Goal: Use online tool/utility: Utilize a website feature to perform a specific function

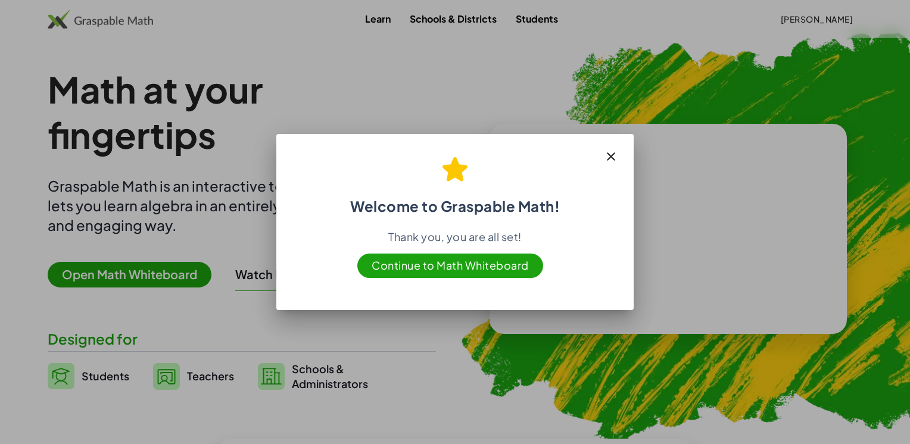
click at [611, 157] on icon "button" at bounding box center [611, 156] width 14 height 14
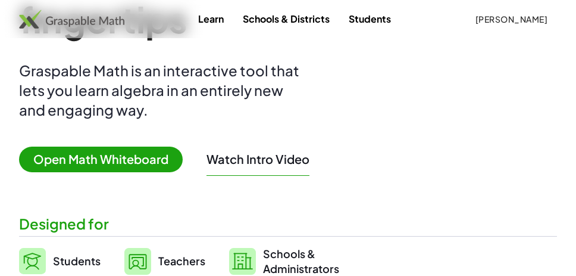
scroll to position [119, 0]
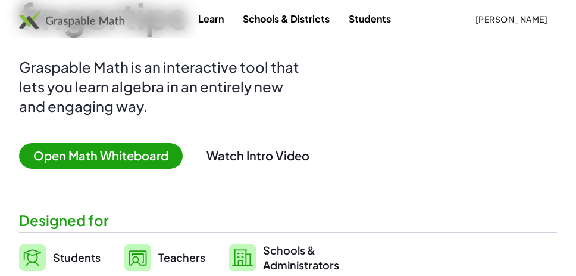
click at [152, 154] on span "Open Math Whiteboard" at bounding box center [101, 156] width 164 height 26
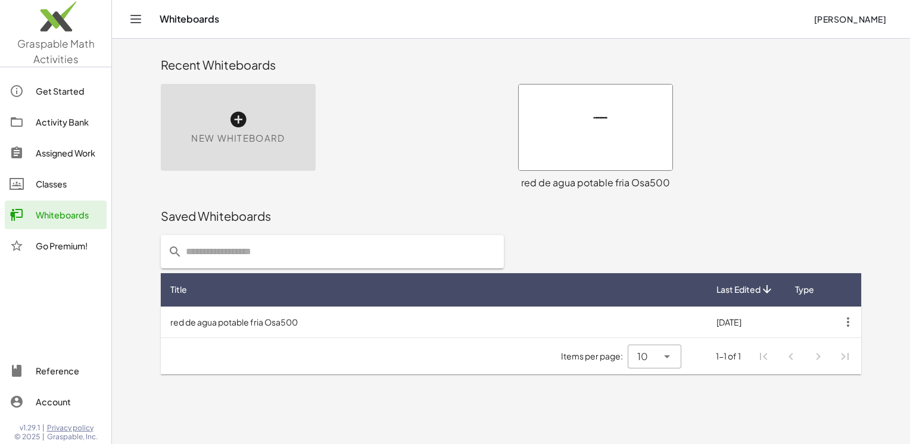
click at [621, 137] on div at bounding box center [595, 128] width 154 height 86
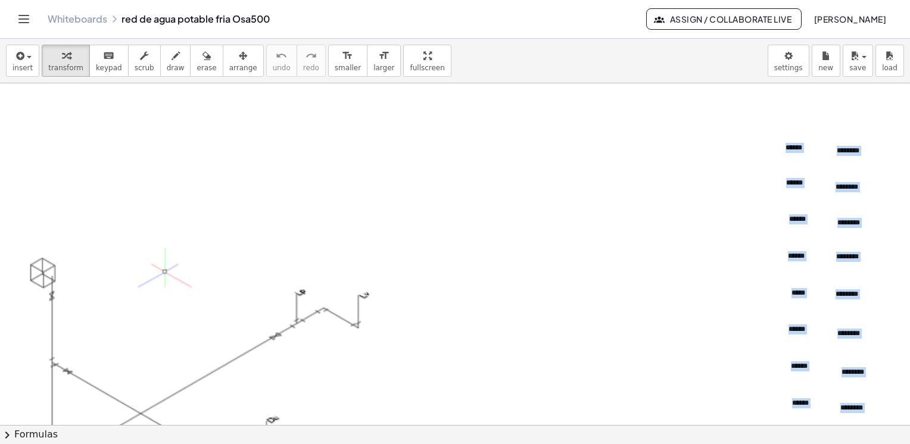
scroll to position [298, 0]
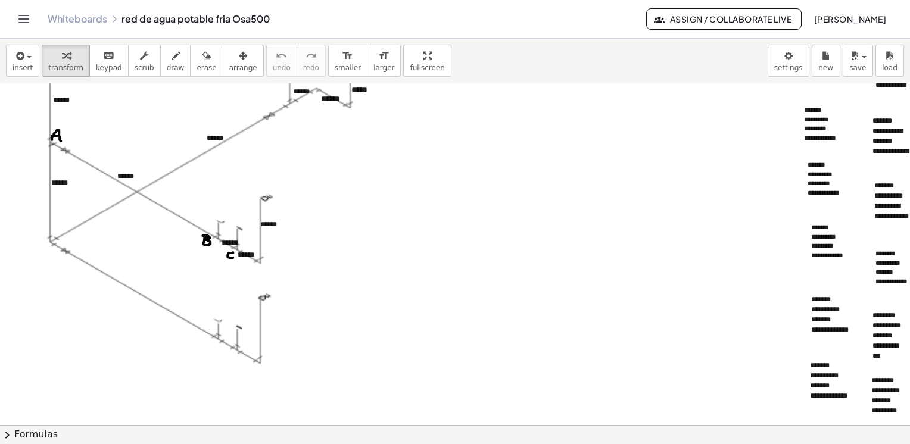
scroll to position [1012, 0]
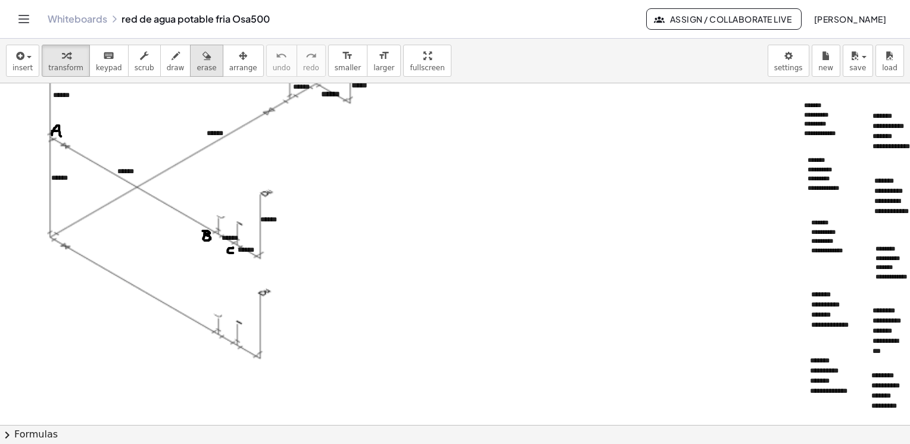
click at [196, 61] on div "button" at bounding box center [206, 55] width 20 height 14
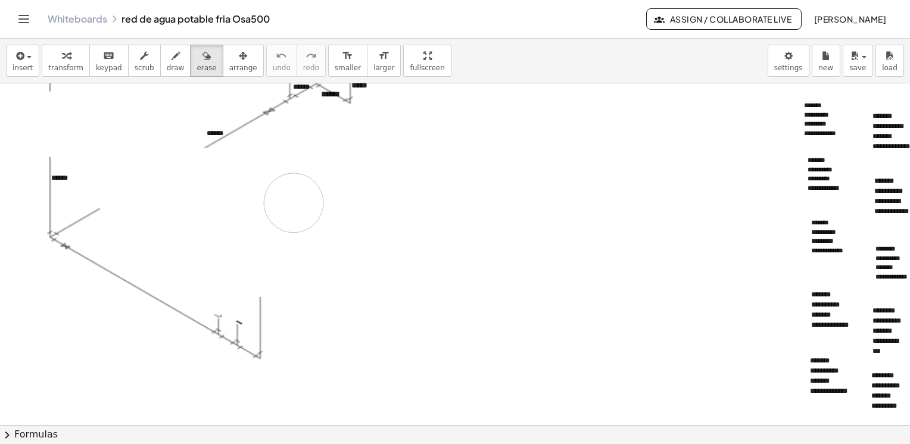
drag, startPoint x: 77, startPoint y: 114, endPoint x: 293, endPoint y: 202, distance: 234.1
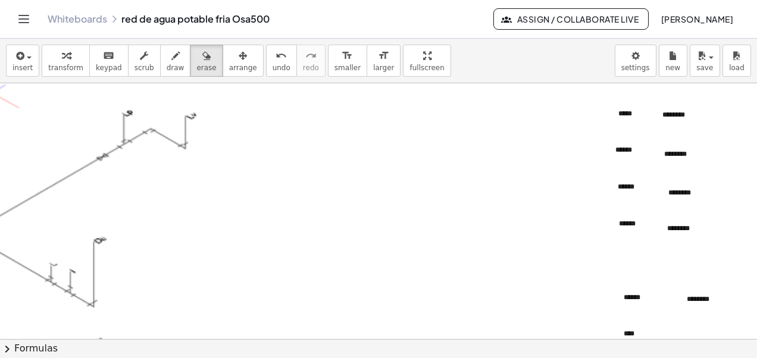
scroll to position [476, 178]
click at [621, 152] on div at bounding box center [292, 355] width 930 height 1496
click at [67, 61] on div "button" at bounding box center [65, 55] width 35 height 14
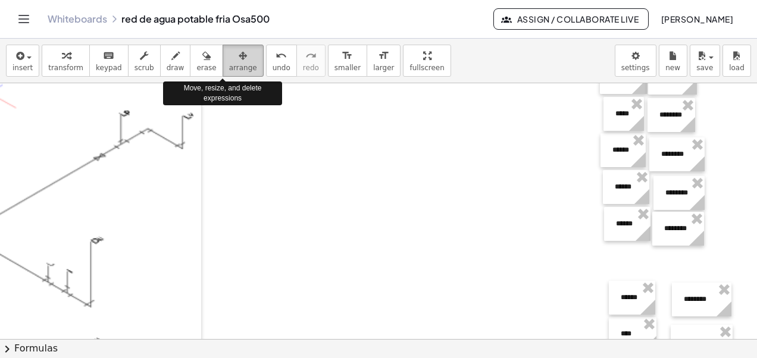
click at [239, 60] on icon "button" at bounding box center [243, 56] width 8 height 14
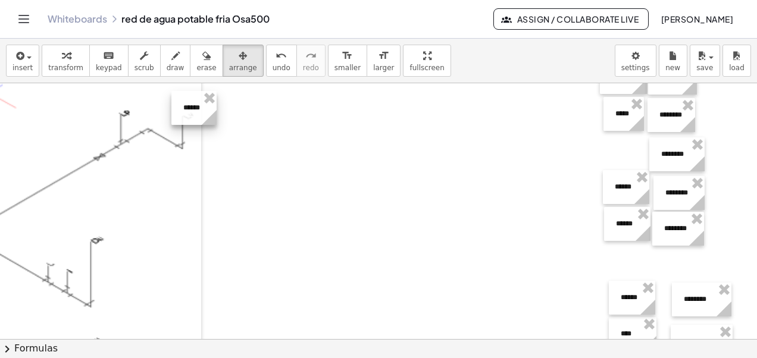
drag, startPoint x: 621, startPoint y: 150, endPoint x: 193, endPoint y: 108, distance: 430.6
click at [192, 108] on div at bounding box center [193, 108] width 45 height 34
click at [193, 108] on div at bounding box center [193, 108] width 45 height 34
click at [233, 135] on div at bounding box center [289, 355] width 930 height 1496
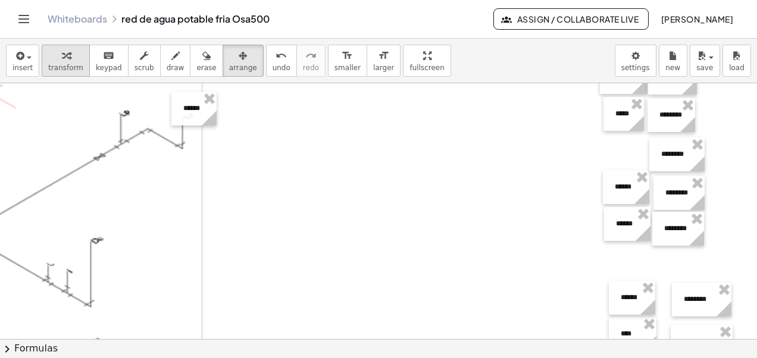
click at [62, 62] on icon "button" at bounding box center [66, 56] width 8 height 14
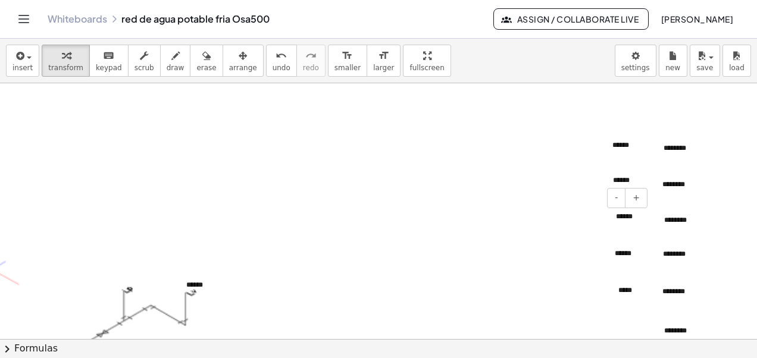
scroll to position [298, 178]
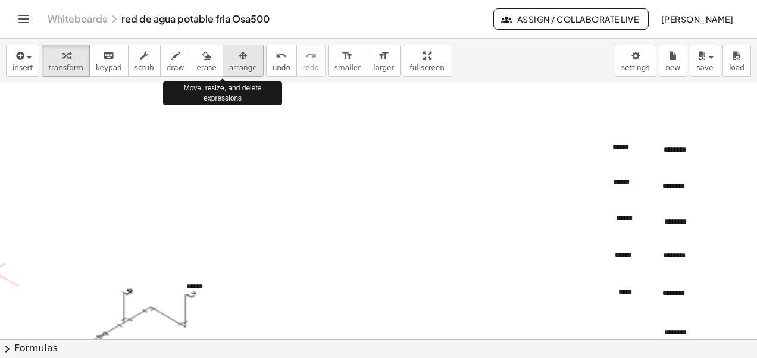
click at [239, 61] on icon "button" at bounding box center [243, 56] width 8 height 14
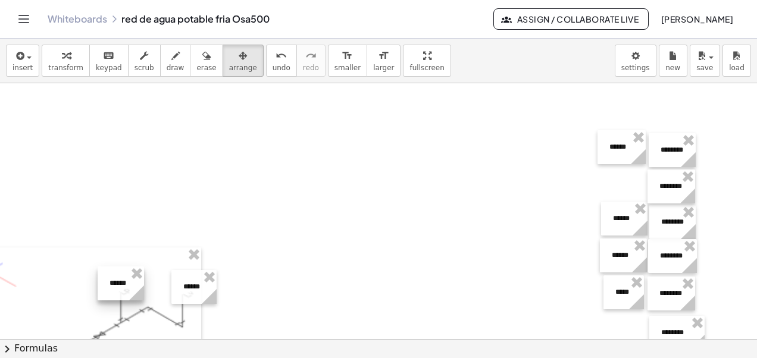
drag, startPoint x: 621, startPoint y: 183, endPoint x: 120, endPoint y: 284, distance: 510.7
click at [120, 284] on div at bounding box center [121, 284] width 46 height 34
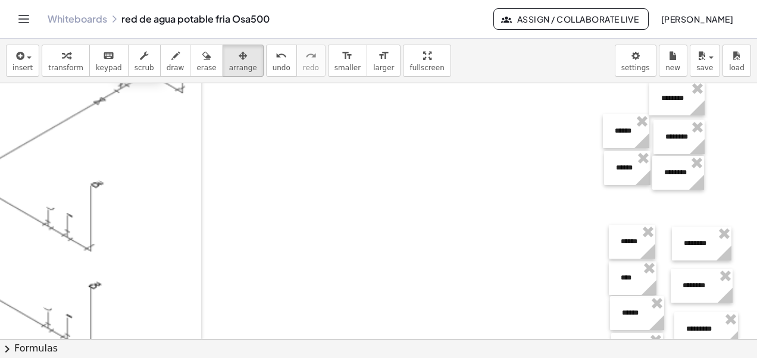
scroll to position [536, 178]
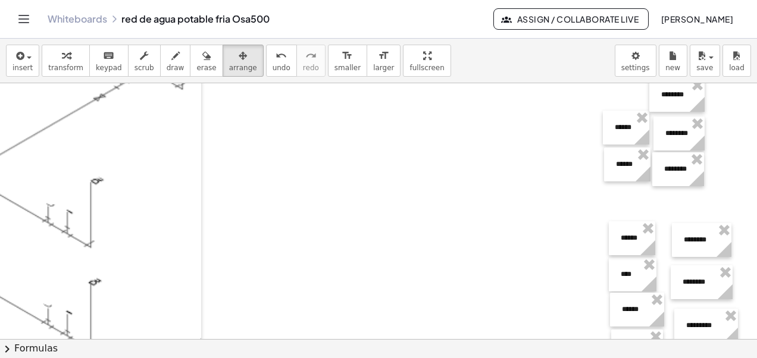
drag, startPoint x: 621, startPoint y: 163, endPoint x: 123, endPoint y: 204, distance: 499.9
click at [123, 204] on div "**********" at bounding box center [289, 296] width 930 height 1496
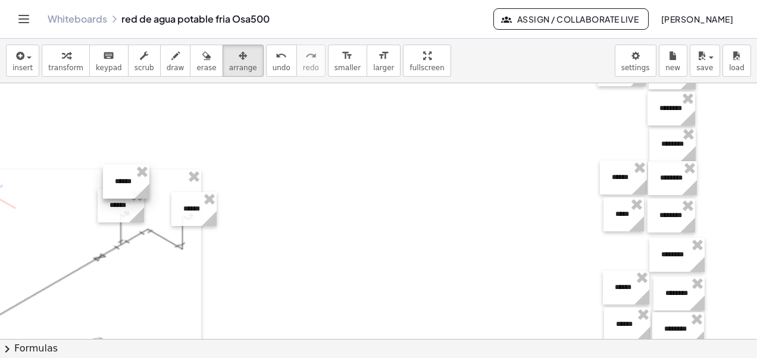
scroll to position [357, 178]
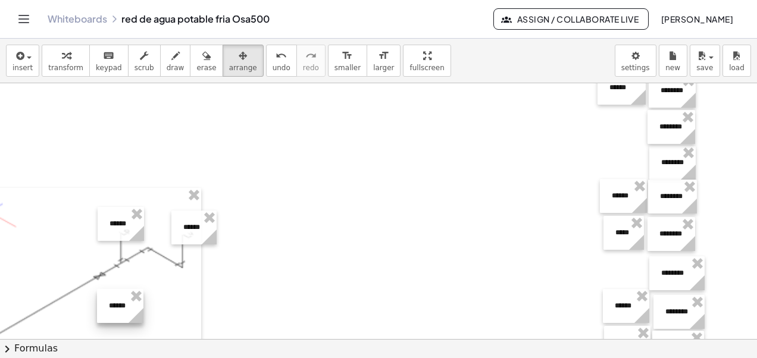
drag, startPoint x: 130, startPoint y: 195, endPoint x: 124, endPoint y: 301, distance: 106.1
click at [124, 301] on div at bounding box center [120, 306] width 46 height 34
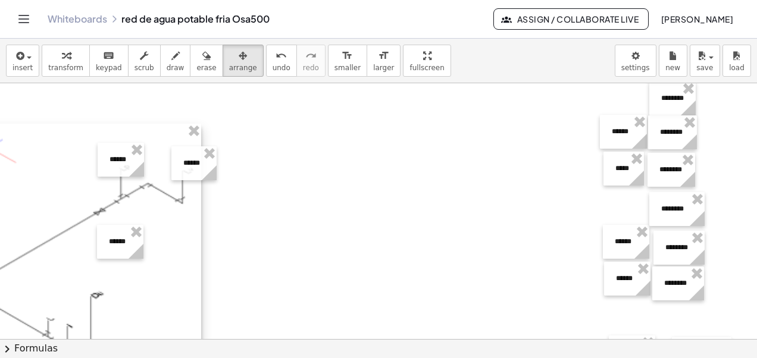
scroll to position [476, 178]
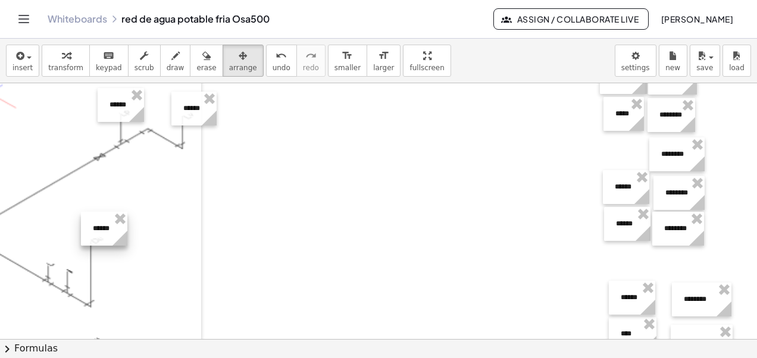
drag, startPoint x: 120, startPoint y: 186, endPoint x: 104, endPoint y: 227, distance: 44.7
click at [104, 227] on div at bounding box center [104, 229] width 46 height 34
click at [176, 238] on div at bounding box center [16, 240] width 369 height 343
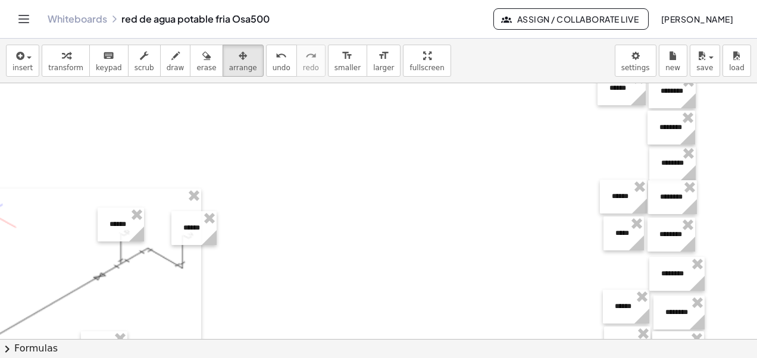
scroll to position [357, 178]
drag, startPoint x: 623, startPoint y: 199, endPoint x: 200, endPoint y: 281, distance: 431.0
click at [199, 290] on div at bounding box center [199, 288] width 47 height 34
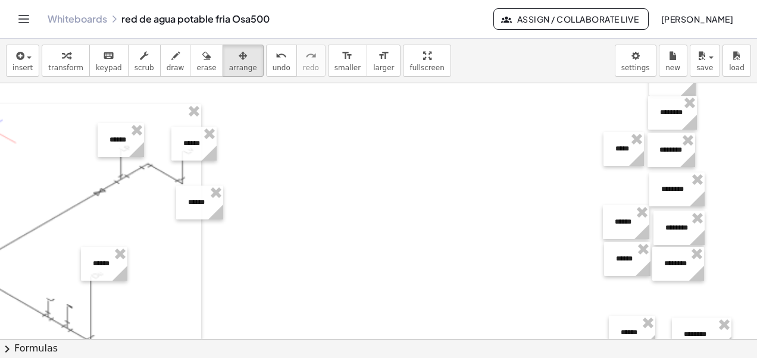
scroll to position [536, 178]
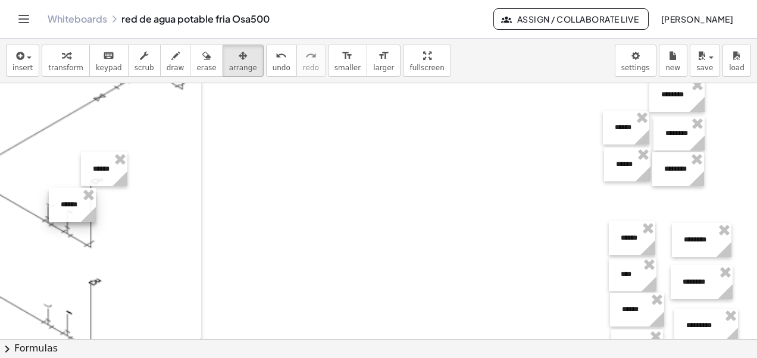
drag, startPoint x: 199, startPoint y: 110, endPoint x: 74, endPoint y: 208, distance: 159.0
click at [74, 208] on div at bounding box center [72, 205] width 47 height 34
click at [179, 211] on div at bounding box center [16, 181] width 369 height 343
click at [114, 246] on div at bounding box center [17, 181] width 369 height 343
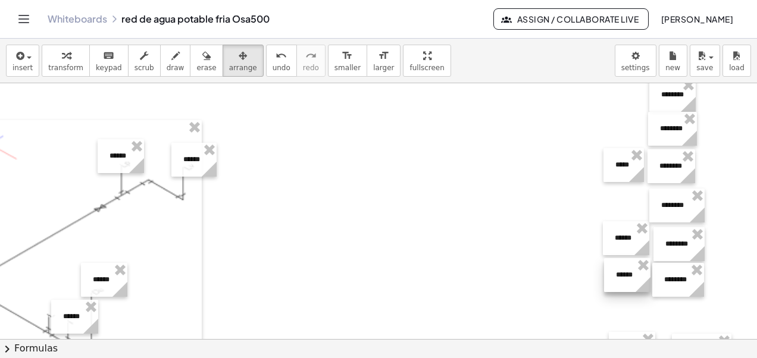
scroll to position [417, 178]
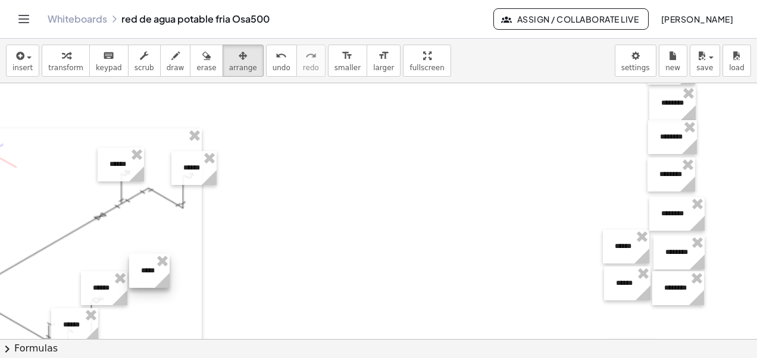
drag, startPoint x: 621, startPoint y: 171, endPoint x: 158, endPoint y: 267, distance: 472.8
click at [156, 268] on div at bounding box center [149, 271] width 40 height 34
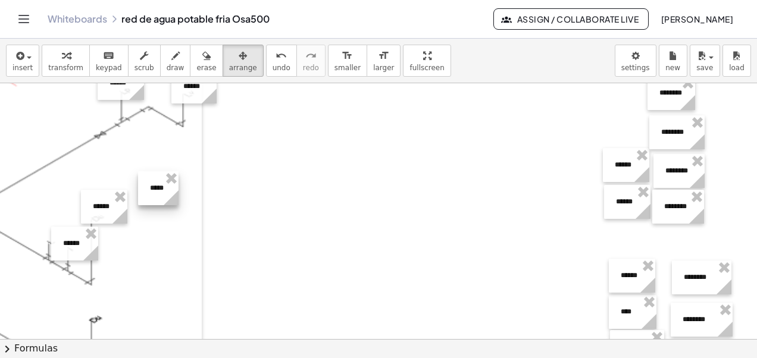
scroll to position [536, 178]
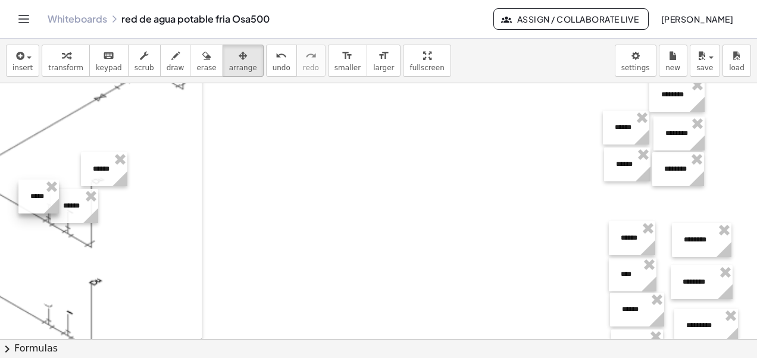
drag, startPoint x: 155, startPoint y: 151, endPoint x: 36, endPoint y: 196, distance: 128.1
click at [36, 196] on div at bounding box center [38, 197] width 40 height 34
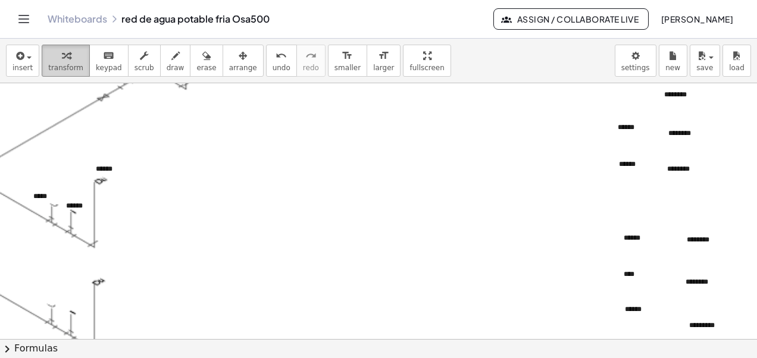
click at [64, 64] on span "transform" at bounding box center [65, 68] width 35 height 8
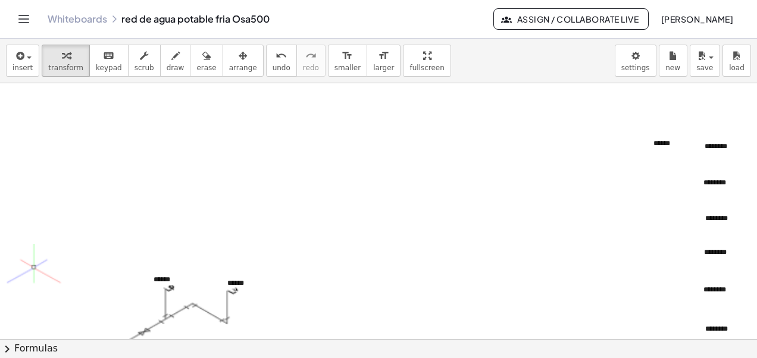
scroll to position [298, 132]
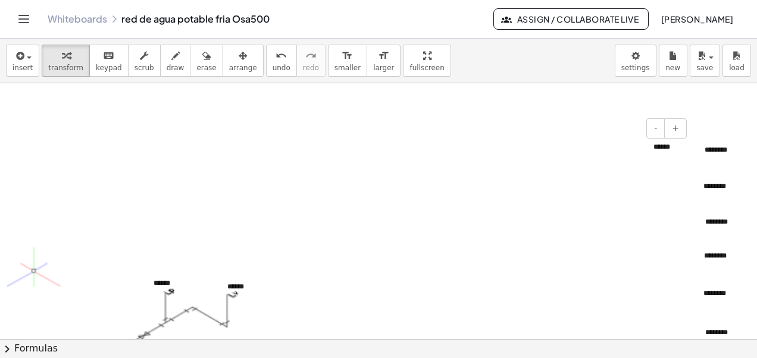
click at [658, 148] on div "******" at bounding box center [666, 147] width 48 height 34
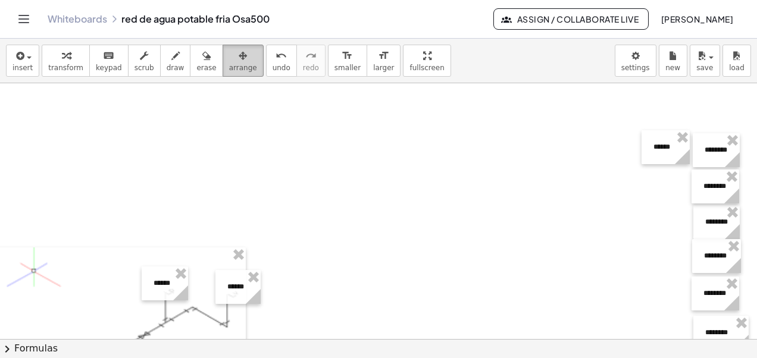
click at [239, 61] on icon "button" at bounding box center [243, 56] width 8 height 14
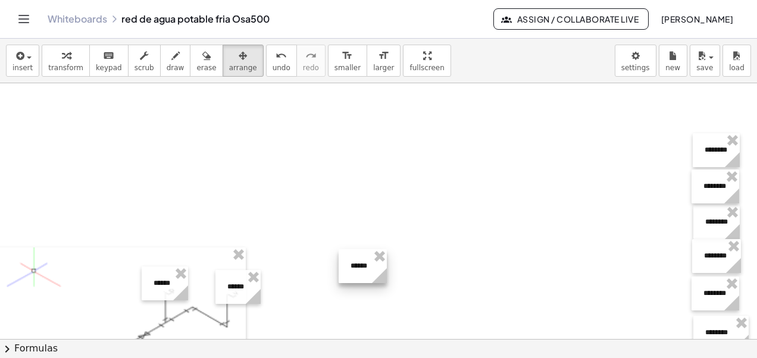
drag, startPoint x: 657, startPoint y: 143, endPoint x: 331, endPoint y: 264, distance: 347.6
click at [339, 264] on div at bounding box center [363, 266] width 48 height 34
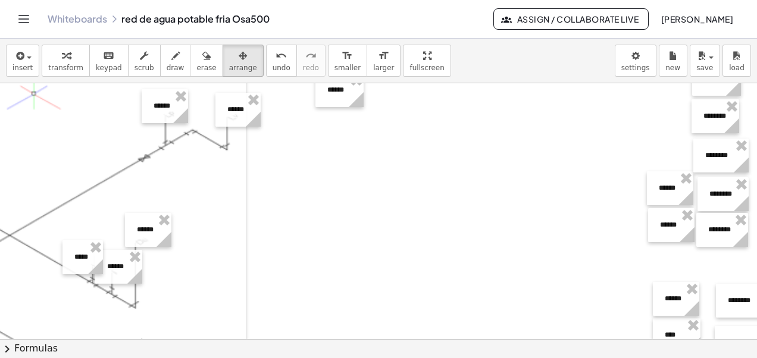
scroll to position [476, 132]
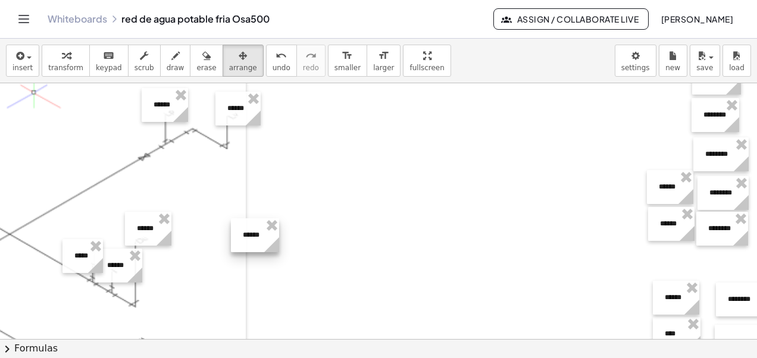
drag, startPoint x: 343, startPoint y: 93, endPoint x: 259, endPoint y: 240, distance: 169.1
click at [259, 240] on div at bounding box center [255, 235] width 48 height 34
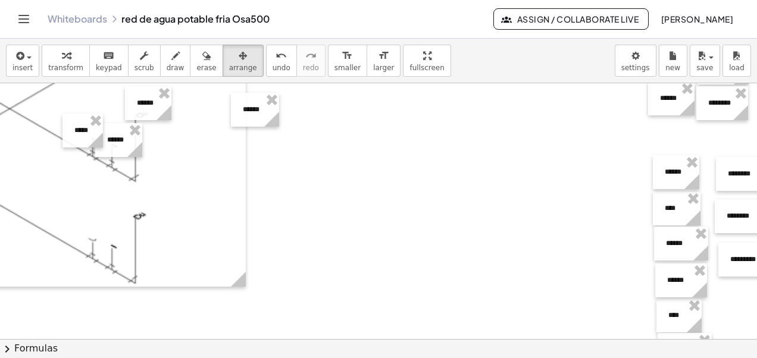
scroll to position [595, 132]
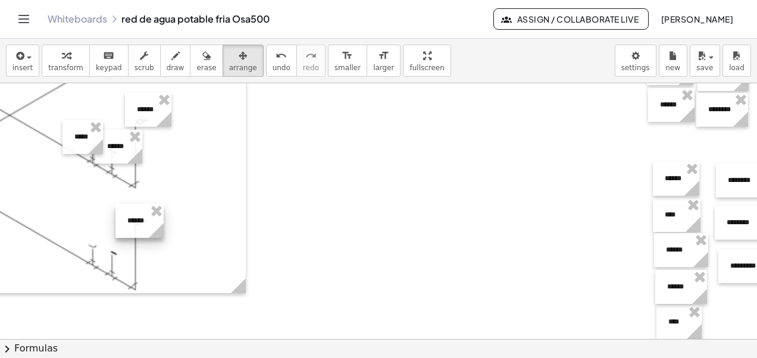
drag, startPoint x: 248, startPoint y: 130, endPoint x: 148, endPoint y: 224, distance: 136.9
click at [148, 224] on div at bounding box center [139, 221] width 48 height 34
click at [172, 240] on circle at bounding box center [165, 233] width 21 height 21
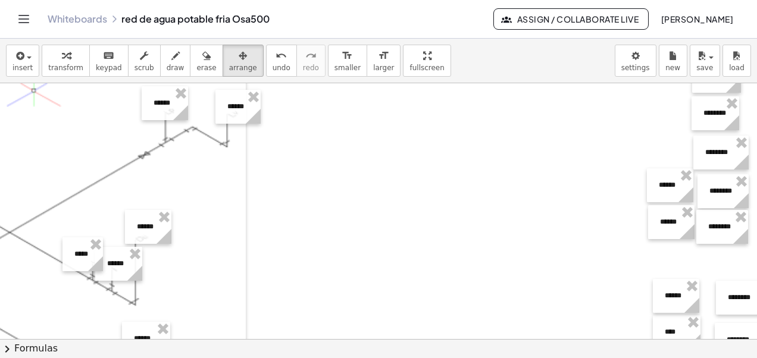
scroll to position [476, 132]
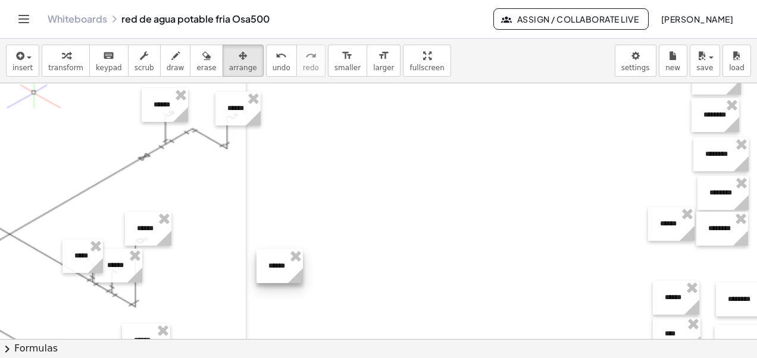
drag, startPoint x: 673, startPoint y: 190, endPoint x: 283, endPoint y: 270, distance: 398.4
click at [283, 270] on div at bounding box center [280, 266] width 46 height 34
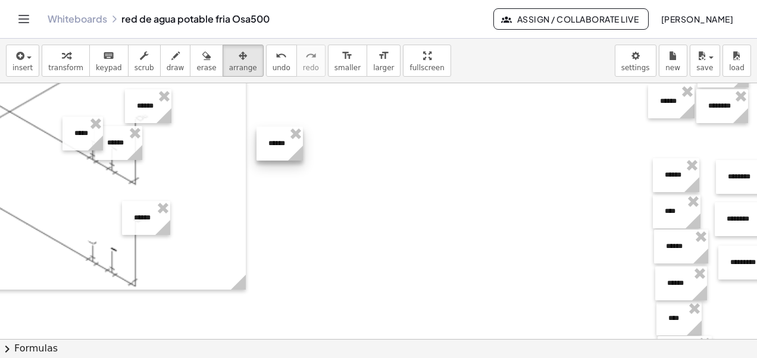
scroll to position [655, 132]
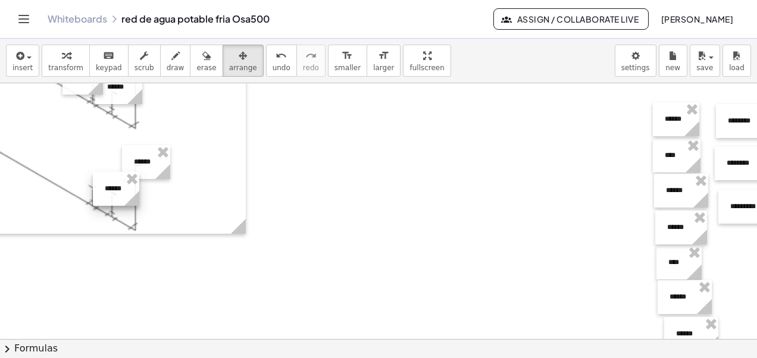
drag, startPoint x: 282, startPoint y: 95, endPoint x: 118, endPoint y: 196, distance: 192.4
click at [118, 196] on div at bounding box center [116, 189] width 46 height 34
click at [370, 221] on div at bounding box center [333, 177] width 930 height 1496
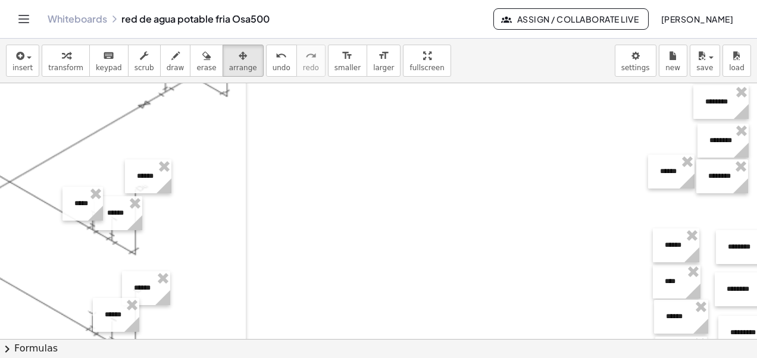
scroll to position [476, 132]
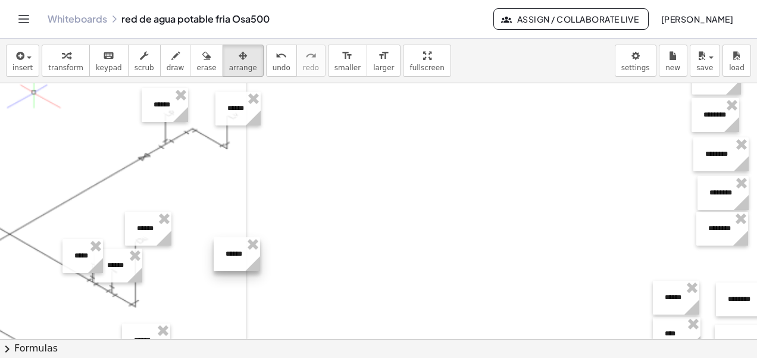
drag, startPoint x: 546, startPoint y: 249, endPoint x: 234, endPoint y: 258, distance: 312.0
click at [234, 258] on div at bounding box center [237, 254] width 46 height 34
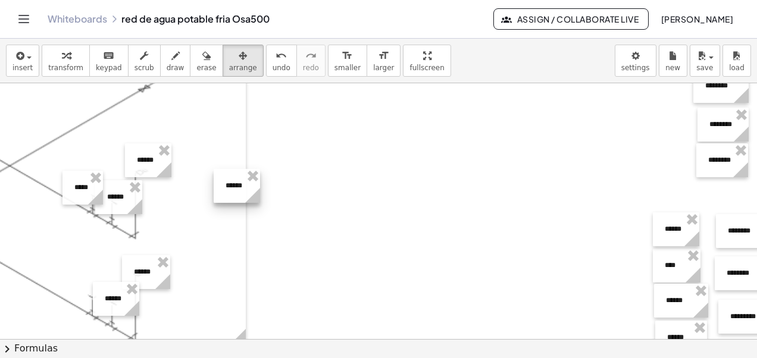
scroll to position [595, 132]
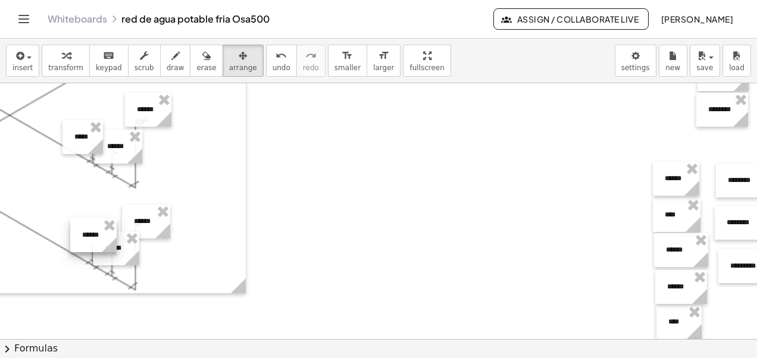
drag, startPoint x: 237, startPoint y: 141, endPoint x: 94, endPoint y: 241, distance: 174.9
click at [94, 241] on div at bounding box center [93, 235] width 46 height 34
click at [343, 224] on div at bounding box center [333, 236] width 930 height 1496
click at [62, 58] on icon "button" at bounding box center [66, 56] width 8 height 14
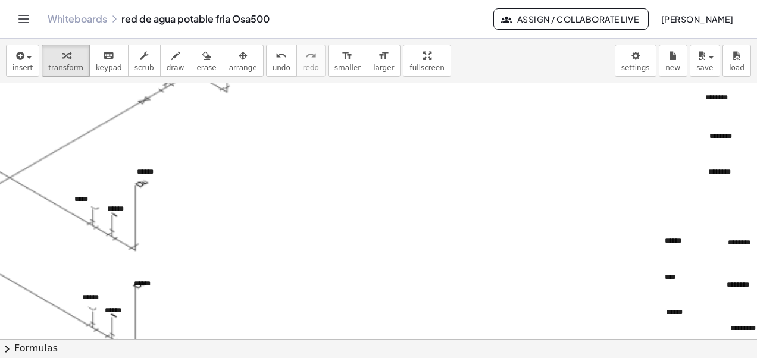
scroll to position [536, 132]
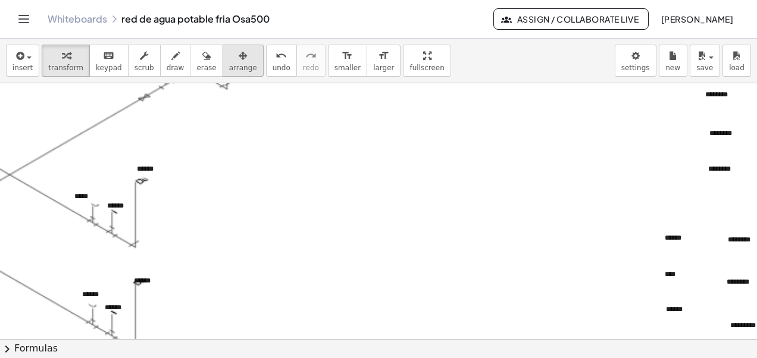
click at [229, 64] on span "arrange" at bounding box center [243, 68] width 28 height 8
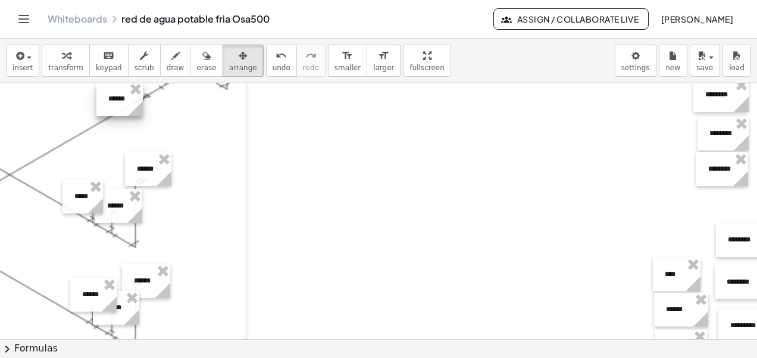
drag, startPoint x: 671, startPoint y: 238, endPoint x: 114, endPoint y: 99, distance: 573.7
click at [114, 99] on div at bounding box center [119, 99] width 46 height 34
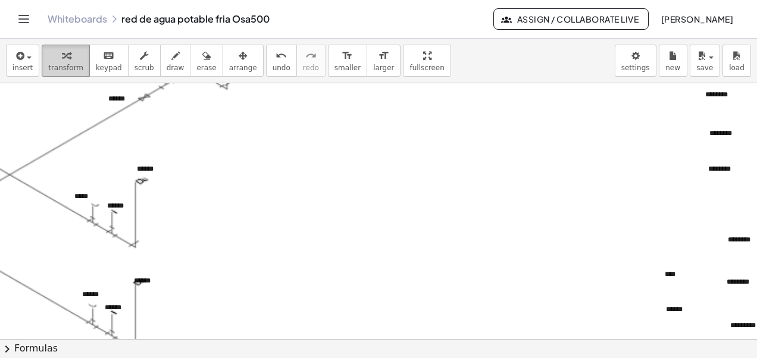
click at [67, 61] on div "button" at bounding box center [65, 55] width 35 height 14
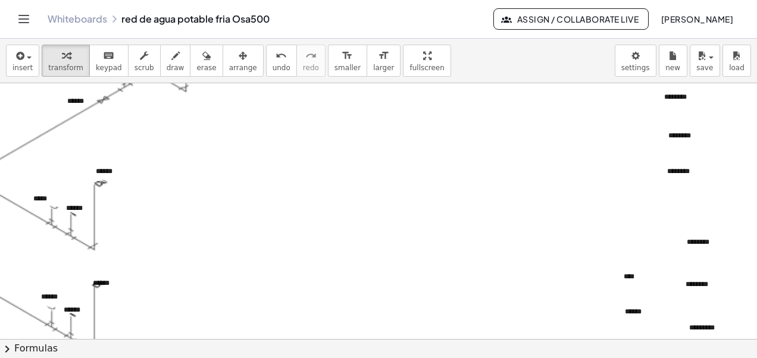
scroll to position [536, 182]
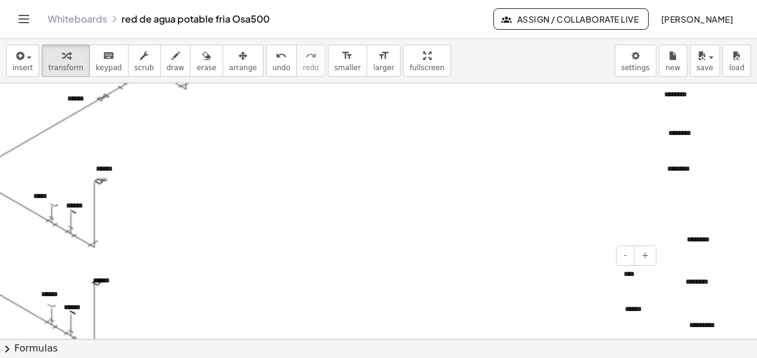
click at [622, 276] on div "****" at bounding box center [636, 275] width 48 height 34
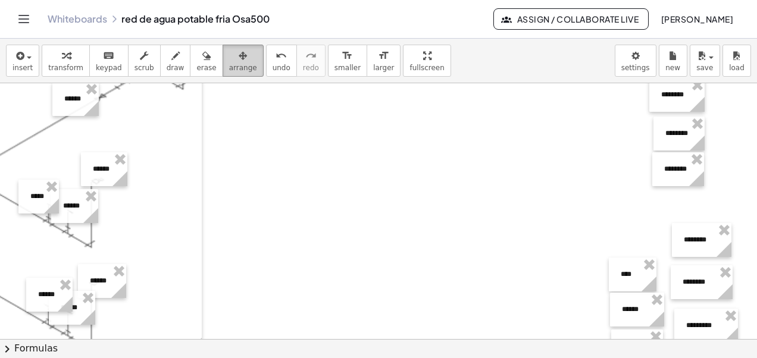
click at [229, 67] on span "arrange" at bounding box center [243, 68] width 28 height 8
drag, startPoint x: 627, startPoint y: 271, endPoint x: 264, endPoint y: 255, distance: 364.1
click at [264, 255] on div at bounding box center [287, 261] width 48 height 34
click at [270, 260] on icon at bounding box center [280, 267] width 21 height 21
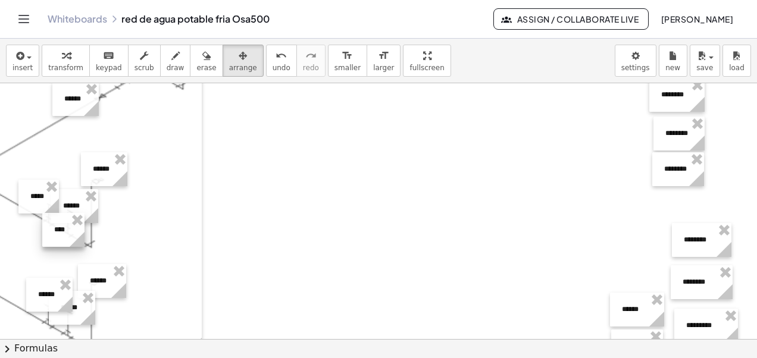
drag, startPoint x: 255, startPoint y: 254, endPoint x: 52, endPoint y: 226, distance: 204.9
click at [52, 226] on div at bounding box center [63, 230] width 42 height 34
click at [62, 64] on span "transform" at bounding box center [65, 68] width 35 height 8
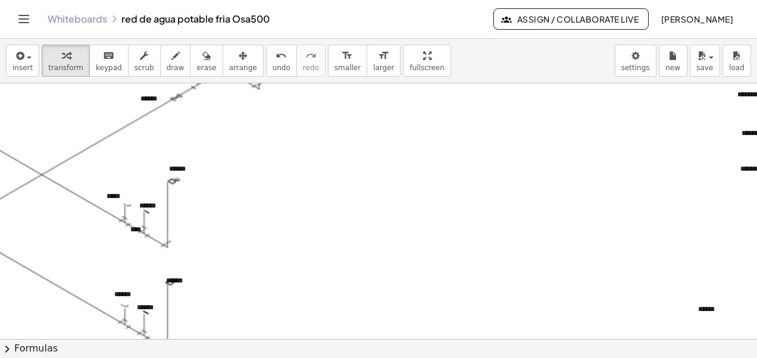
scroll to position [536, 87]
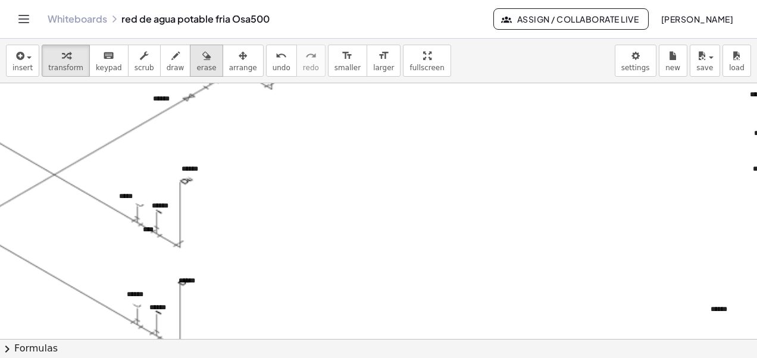
click at [196, 66] on span "erase" at bounding box center [206, 68] width 20 height 8
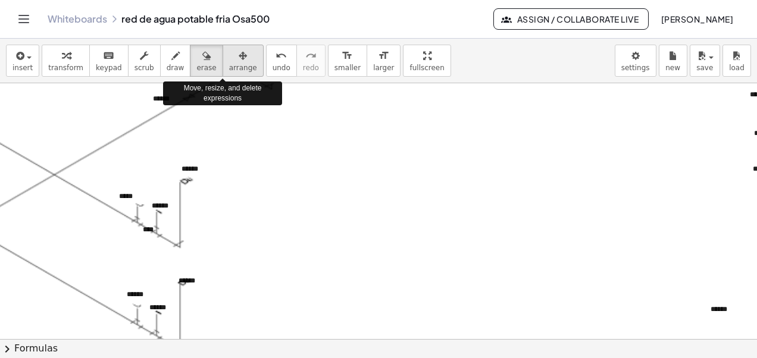
click at [230, 64] on span "arrange" at bounding box center [243, 68] width 28 height 8
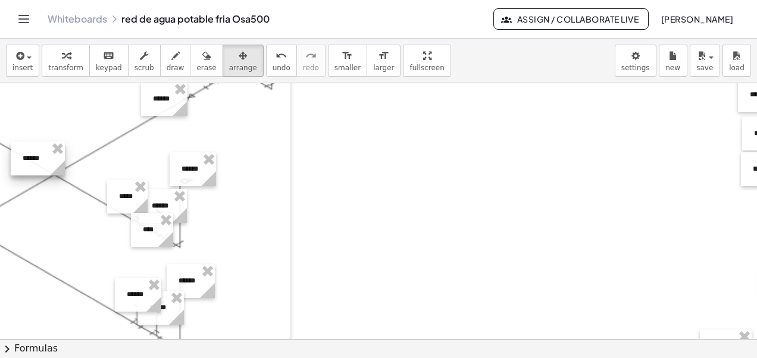
drag, startPoint x: 718, startPoint y: 311, endPoint x: 30, endPoint y: 160, distance: 704.5
click at [30, 160] on div at bounding box center [38, 159] width 54 height 34
click at [61, 66] on span "transform" at bounding box center [65, 68] width 35 height 8
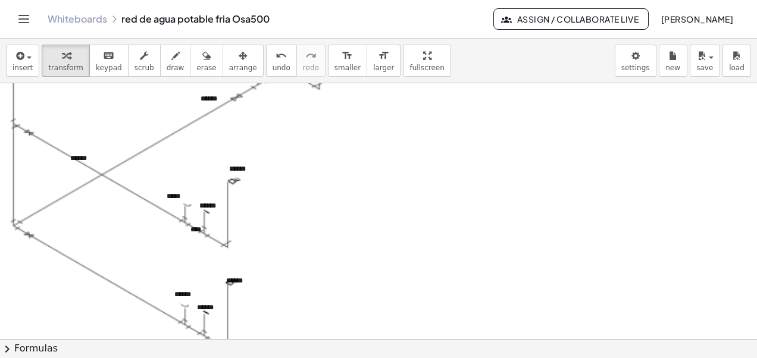
scroll to position [536, 0]
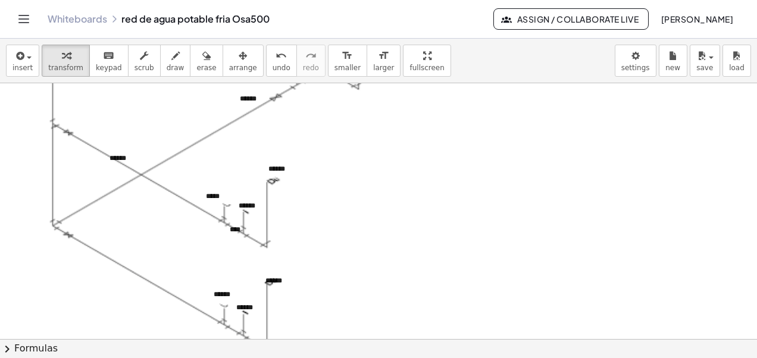
click at [136, 340] on button "chevron_right Formulas" at bounding box center [378, 348] width 757 height 19
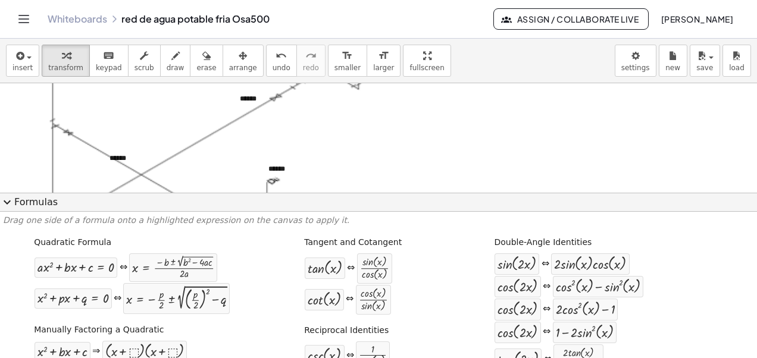
click at [310, 157] on div at bounding box center [192, 181] width 369 height 343
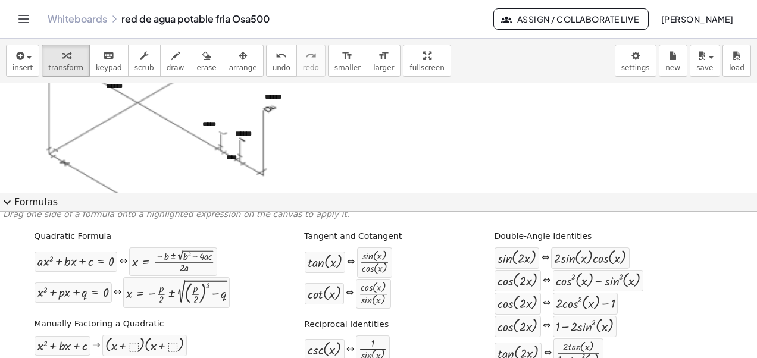
scroll to position [607, 4]
click at [7, 204] on span "expand_more" at bounding box center [7, 202] width 14 height 14
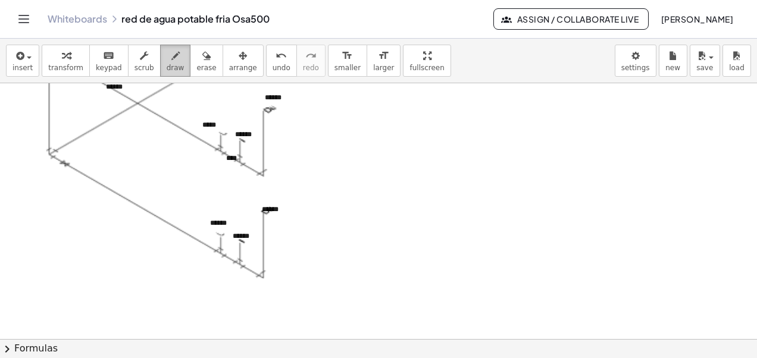
click at [171, 62] on icon "button" at bounding box center [175, 56] width 8 height 14
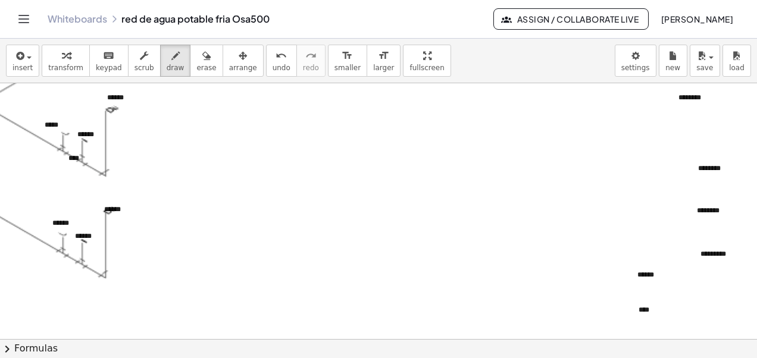
scroll to position [607, 164]
click at [646, 307] on div at bounding box center [301, 224] width 930 height 1496
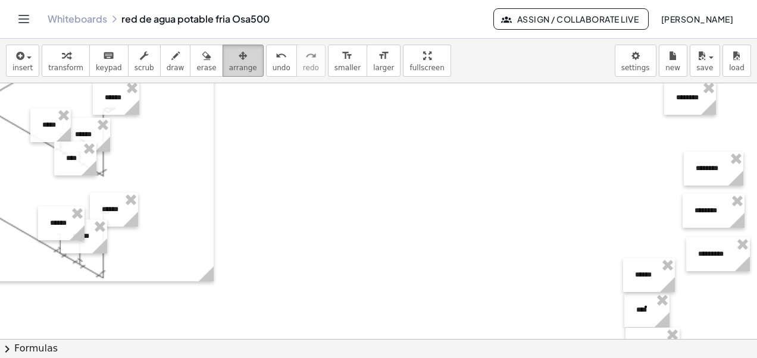
click at [229, 67] on span "arrange" at bounding box center [243, 68] width 28 height 8
drag, startPoint x: 645, startPoint y: 307, endPoint x: 74, endPoint y: 260, distance: 572.8
click at [74, 260] on div at bounding box center [76, 263] width 45 height 34
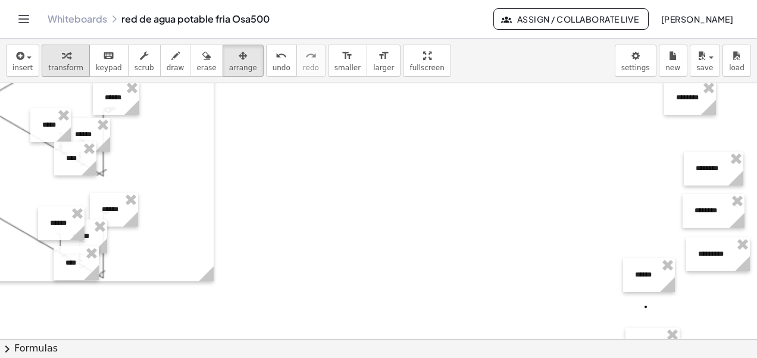
click at [61, 64] on span "transform" at bounding box center [65, 68] width 35 height 8
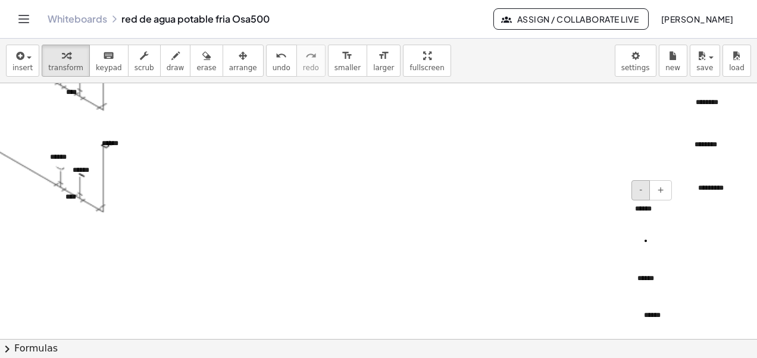
scroll to position [726, 164]
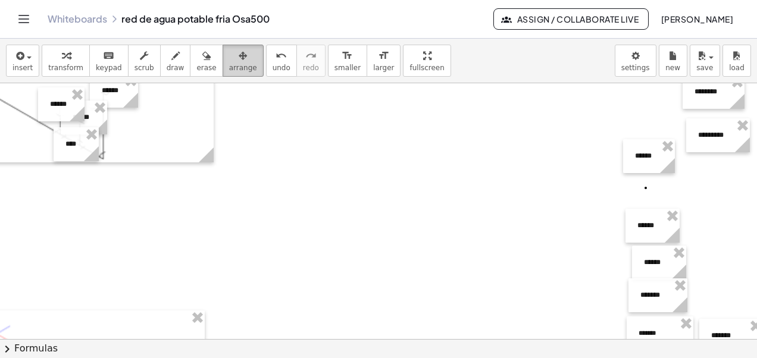
click at [229, 64] on span "arrange" at bounding box center [243, 68] width 28 height 8
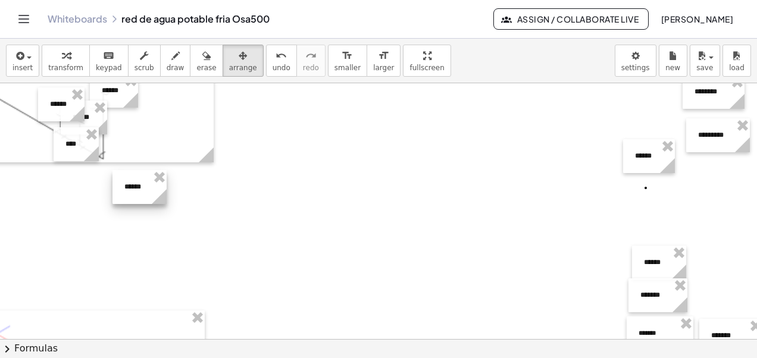
drag, startPoint x: 648, startPoint y: 230, endPoint x: 91, endPoint y: 195, distance: 557.7
click at [112, 195] on div at bounding box center [139, 187] width 54 height 34
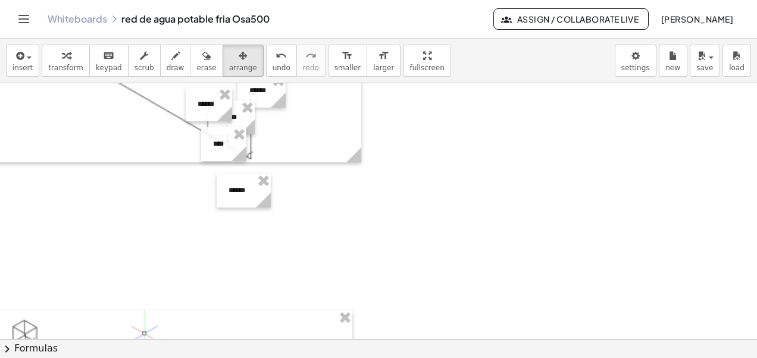
scroll to position [726, 10]
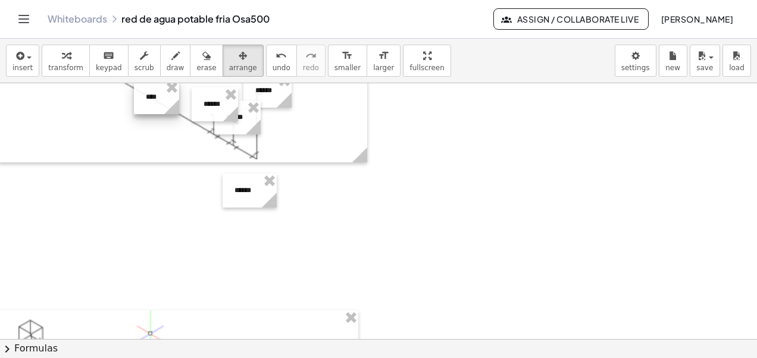
drag, startPoint x: 232, startPoint y: 146, endPoint x: 159, endPoint y: 99, distance: 87.0
click at [159, 99] on div at bounding box center [156, 97] width 45 height 34
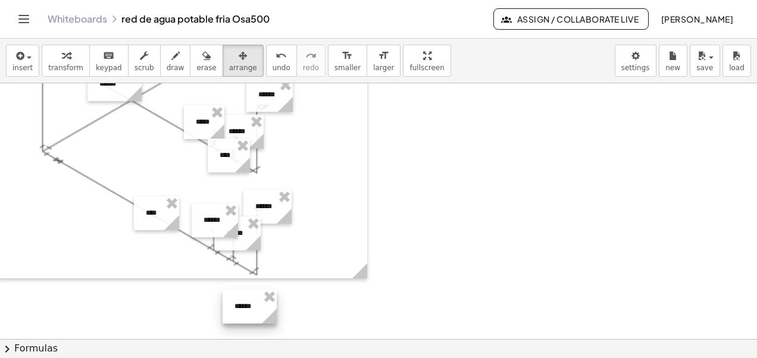
scroll to position [607, 10]
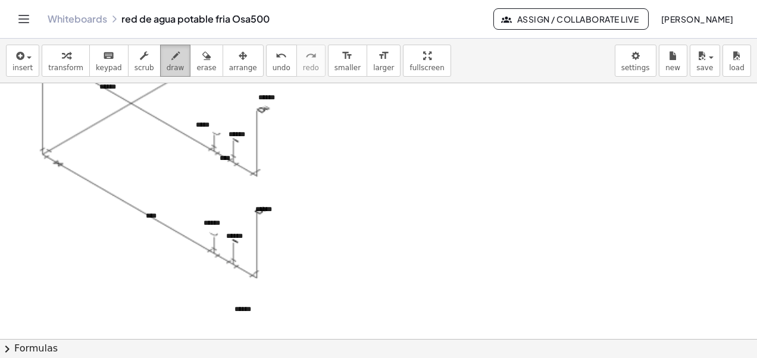
click at [167, 64] on span "draw" at bounding box center [176, 68] width 18 height 8
click at [153, 217] on div at bounding box center [455, 224] width 930 height 1496
click at [239, 59] on icon "button" at bounding box center [243, 56] width 8 height 14
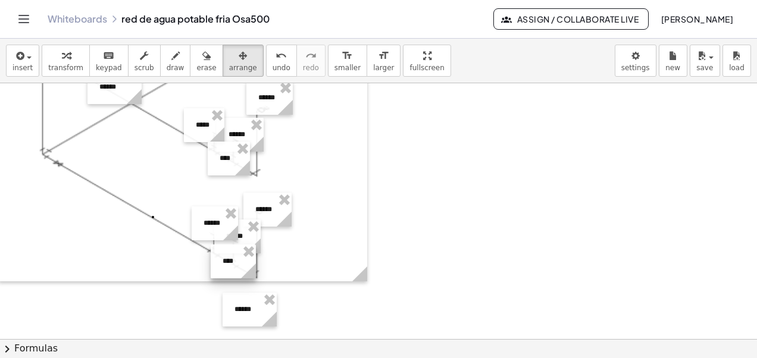
drag, startPoint x: 154, startPoint y: 216, endPoint x: 231, endPoint y: 261, distance: 89.1
click at [231, 261] on div at bounding box center [233, 262] width 45 height 34
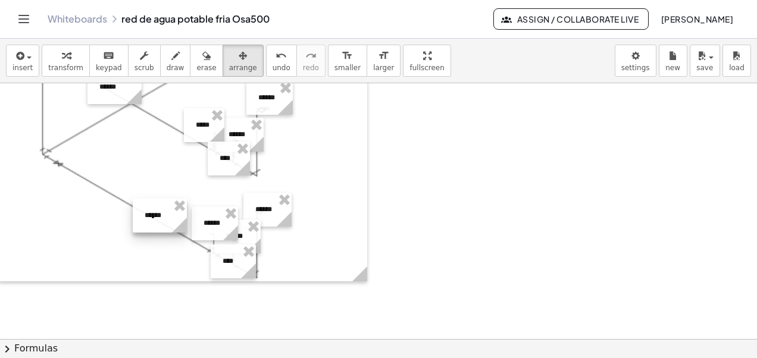
drag, startPoint x: 251, startPoint y: 314, endPoint x: 161, endPoint y: 220, distance: 130.1
click at [161, 220] on div at bounding box center [160, 216] width 54 height 34
click at [166, 62] on button "draw" at bounding box center [175, 61] width 31 height 32
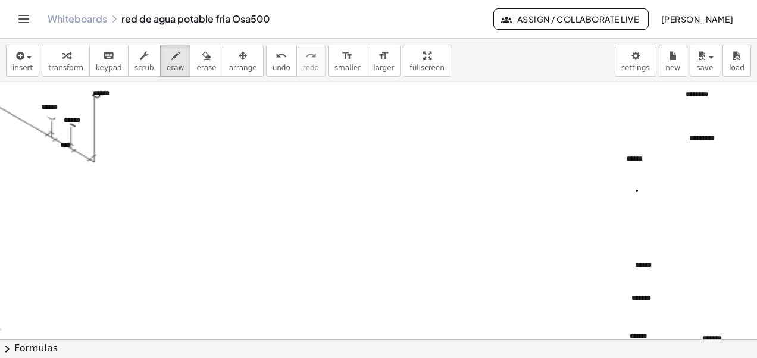
scroll to position [726, 182]
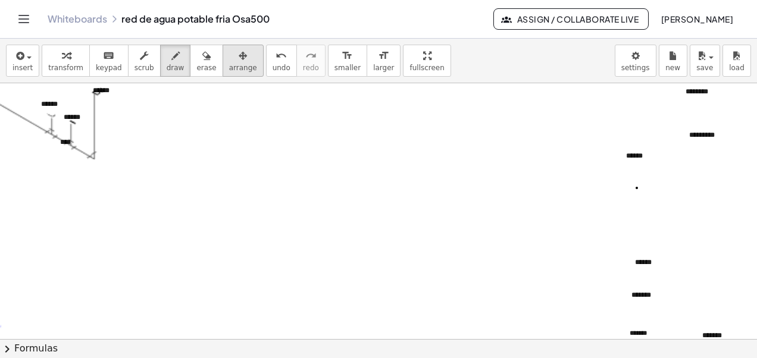
click at [229, 67] on span "arrange" at bounding box center [243, 68] width 28 height 8
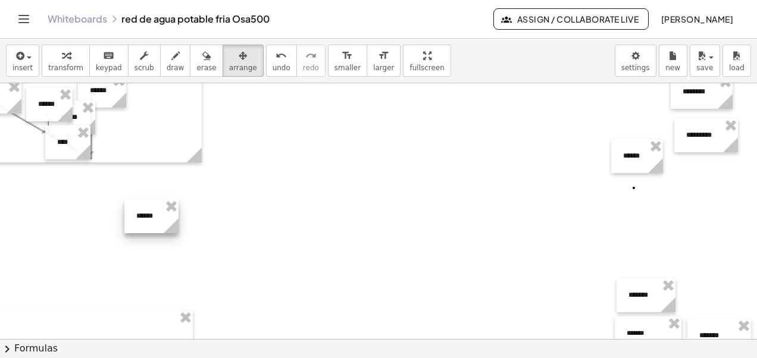
drag, startPoint x: 639, startPoint y: 260, endPoint x: 137, endPoint y: 211, distance: 504.7
click at [138, 211] on div at bounding box center [151, 216] width 54 height 34
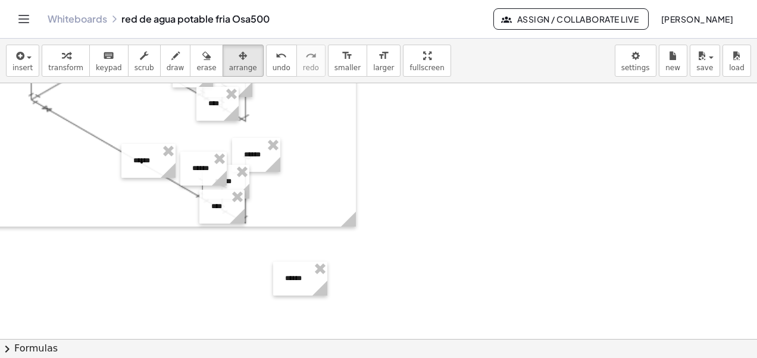
scroll to position [667, 21]
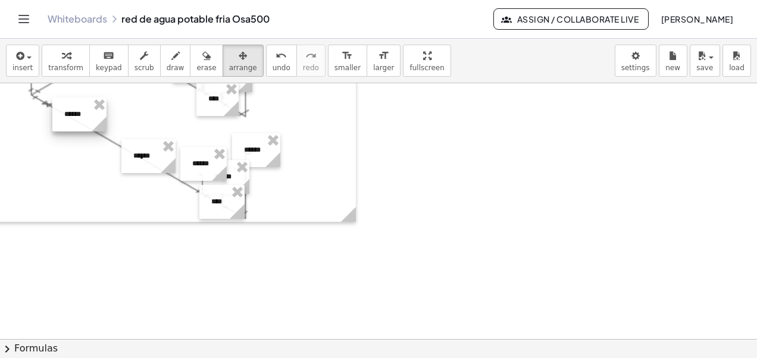
drag, startPoint x: 295, startPoint y: 281, endPoint x: 74, endPoint y: 121, distance: 272.8
click at [74, 121] on div at bounding box center [79, 115] width 54 height 34
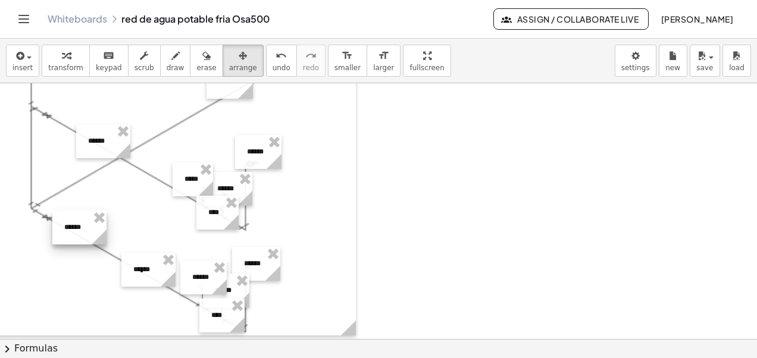
scroll to position [548, 21]
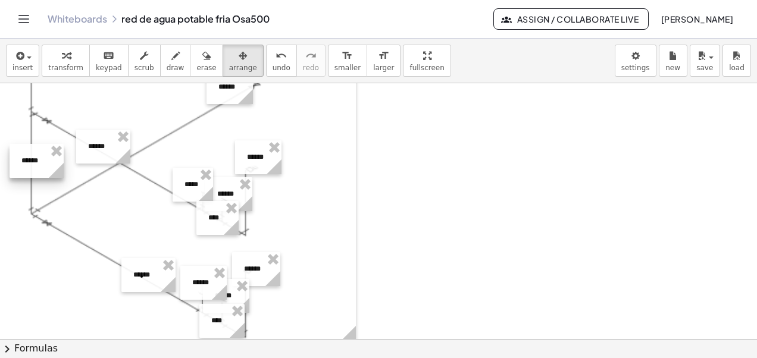
drag, startPoint x: 71, startPoint y: 234, endPoint x: 27, endPoint y: 160, distance: 86.2
click at [27, 161] on div at bounding box center [37, 161] width 54 height 34
click at [27, 156] on div at bounding box center [36, 159] width 54 height 34
click at [68, 66] on span "transform" at bounding box center [65, 68] width 35 height 8
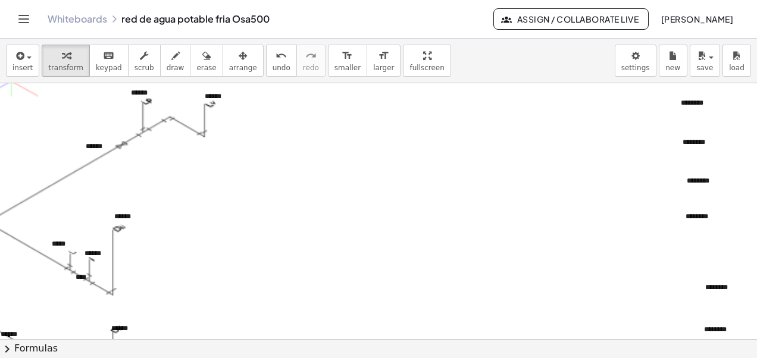
scroll to position [488, 182]
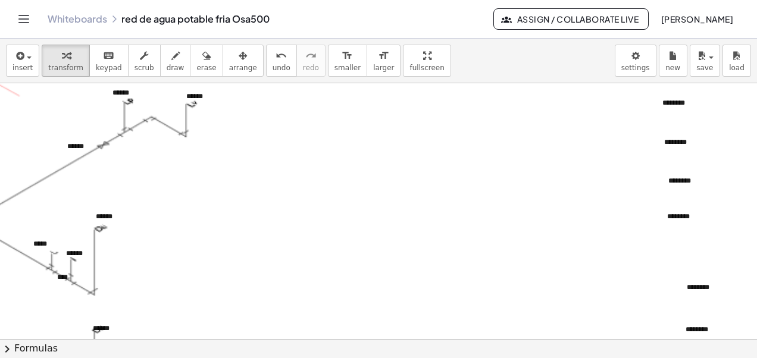
click at [600, 351] on button "chevron_right Formulas" at bounding box center [378, 348] width 757 height 19
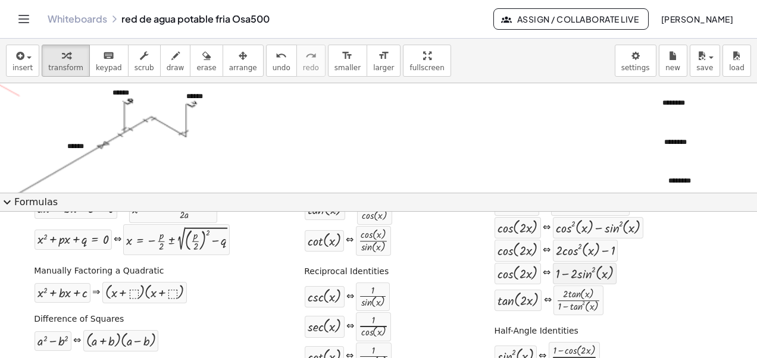
scroll to position [65, 0]
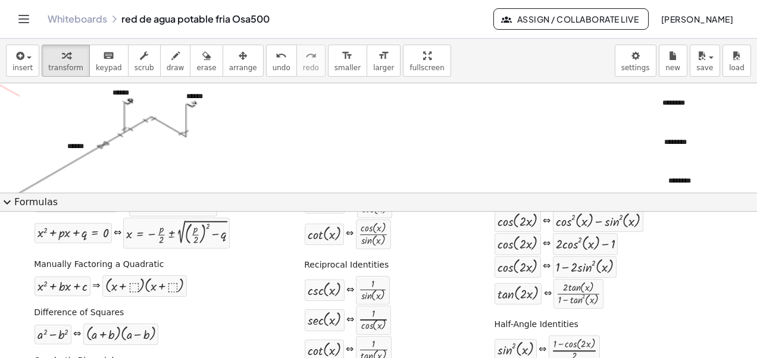
click at [10, 203] on span "expand_more" at bounding box center [7, 202] width 14 height 14
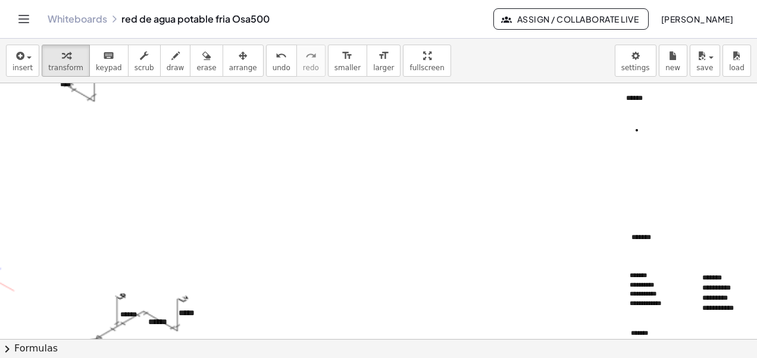
scroll to position [786, 182]
click at [636, 237] on div "*******" at bounding box center [649, 236] width 59 height 34
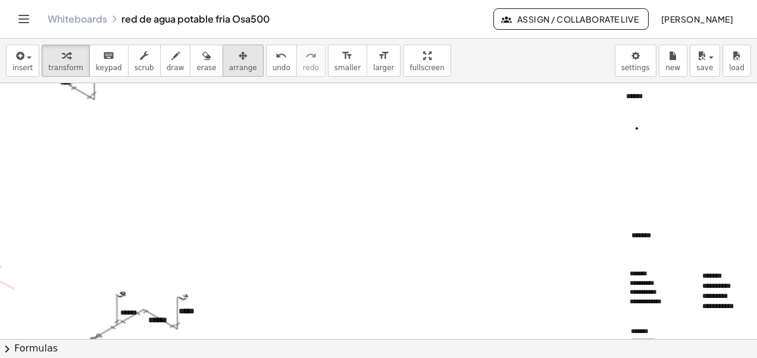
click at [239, 60] on icon "button" at bounding box center [243, 56] width 8 height 14
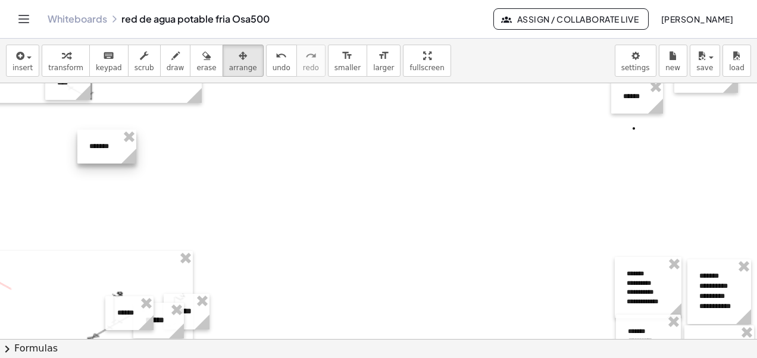
drag, startPoint x: 634, startPoint y: 239, endPoint x: 95, endPoint y: 149, distance: 546.7
click at [95, 149] on div at bounding box center [106, 147] width 59 height 34
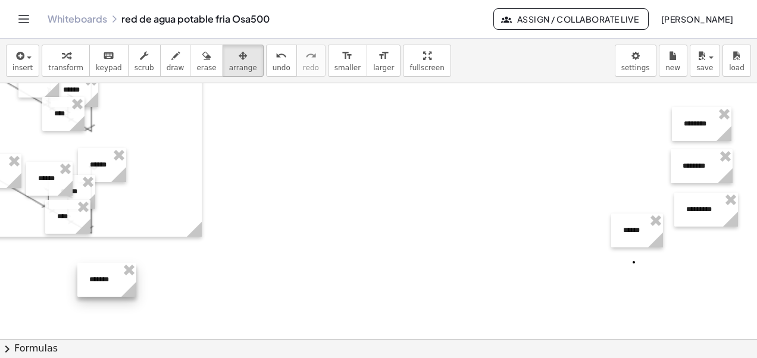
scroll to position [607, 182]
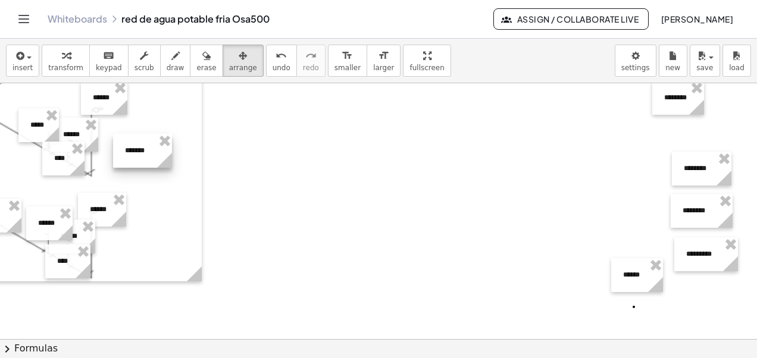
drag, startPoint x: 92, startPoint y: 293, endPoint x: 127, endPoint y: 137, distance: 159.9
click at [126, 141] on div at bounding box center [142, 151] width 59 height 34
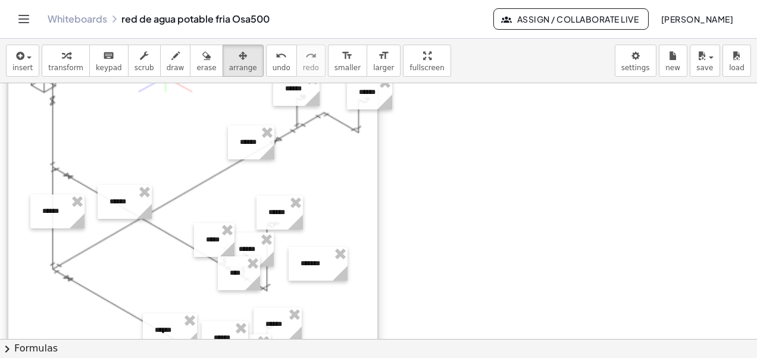
scroll to position [488, 0]
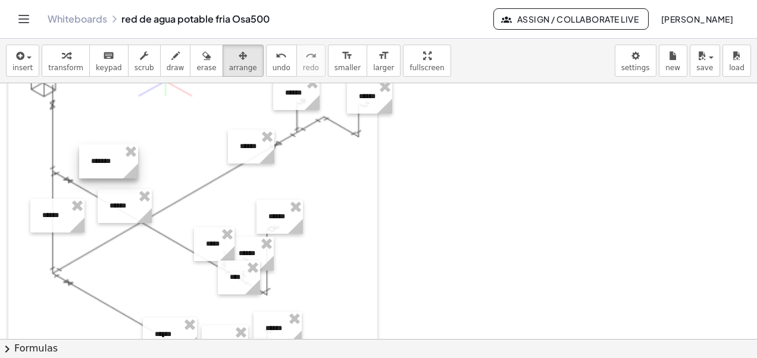
drag, startPoint x: 315, startPoint y: 268, endPoint x: 105, endPoint y: 157, distance: 237.5
click at [104, 158] on div at bounding box center [108, 162] width 59 height 34
click at [104, 157] on div at bounding box center [108, 162] width 59 height 34
drag, startPoint x: 112, startPoint y: 156, endPoint x: 60, endPoint y: 127, distance: 59.7
click at [60, 129] on div at bounding box center [54, 132] width 59 height 34
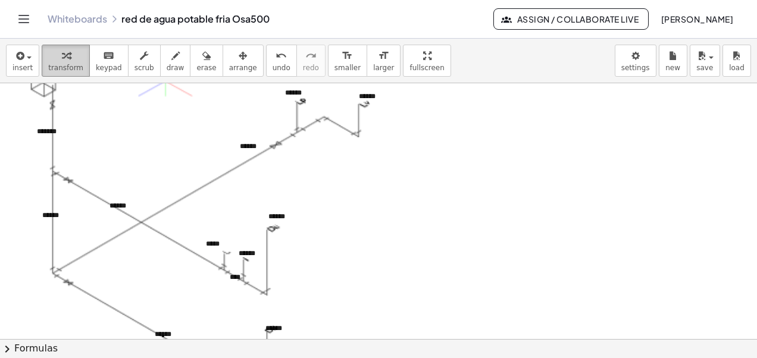
click at [69, 64] on span "transform" at bounding box center [65, 68] width 35 height 8
click at [167, 64] on span "draw" at bounding box center [176, 68] width 18 height 8
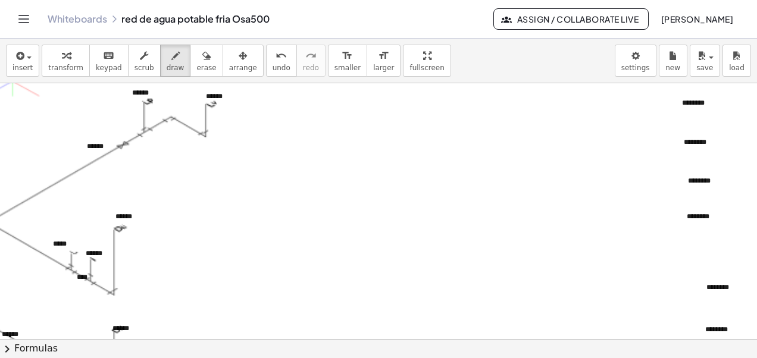
scroll to position [488, 160]
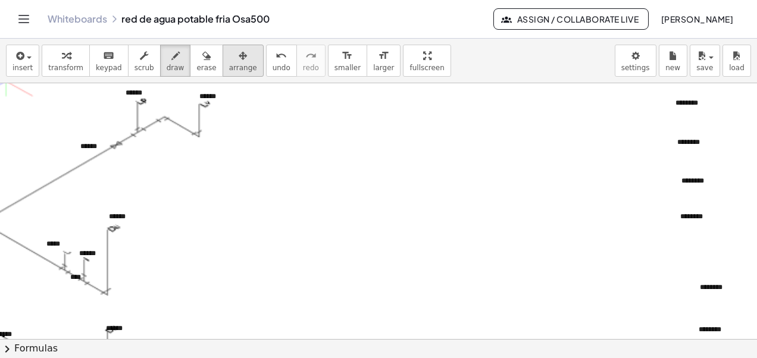
click at [229, 60] on div "button" at bounding box center [243, 55] width 28 height 14
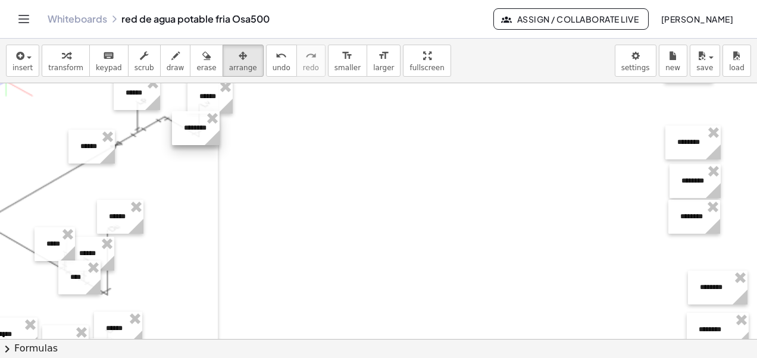
drag, startPoint x: 690, startPoint y: 104, endPoint x: 198, endPoint y: 129, distance: 492.3
click at [198, 129] on div at bounding box center [196, 128] width 48 height 34
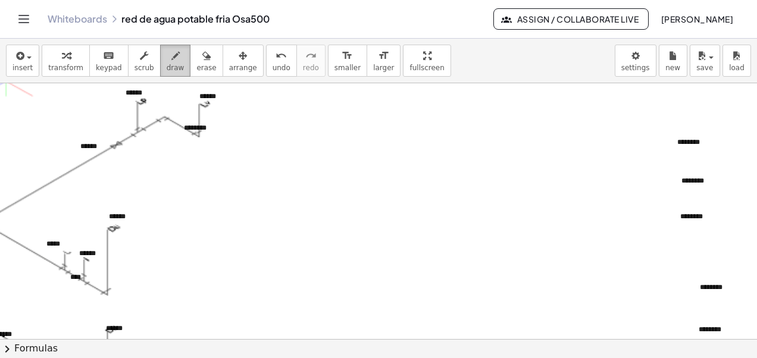
click at [167, 64] on span "draw" at bounding box center [176, 68] width 18 height 8
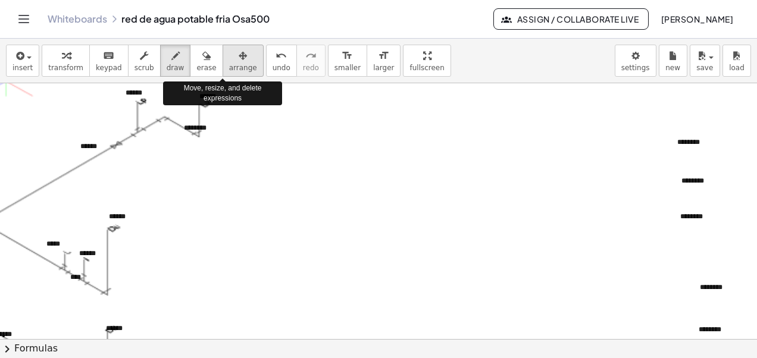
click at [229, 64] on span "arrange" at bounding box center [243, 68] width 28 height 8
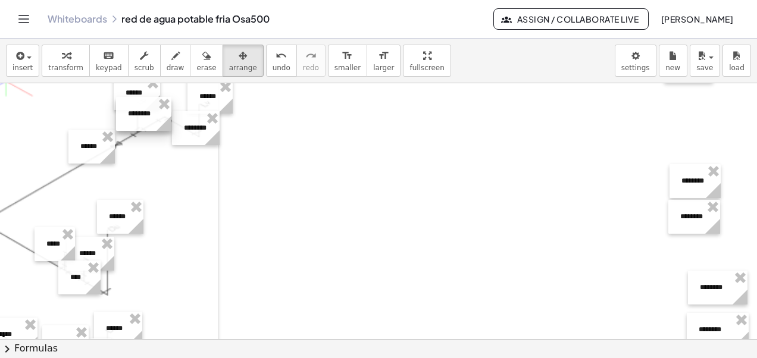
drag, startPoint x: 690, startPoint y: 149, endPoint x: 140, endPoint y: 121, distance: 550.1
click at [140, 121] on div at bounding box center [143, 114] width 55 height 34
click at [171, 62] on icon "button" at bounding box center [175, 56] width 8 height 14
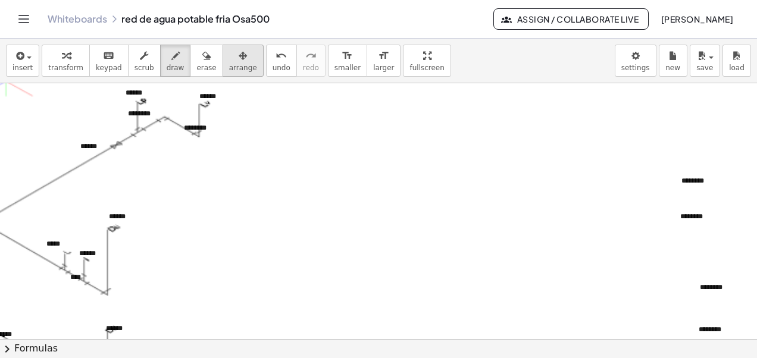
click at [229, 64] on span "arrange" at bounding box center [243, 68] width 28 height 8
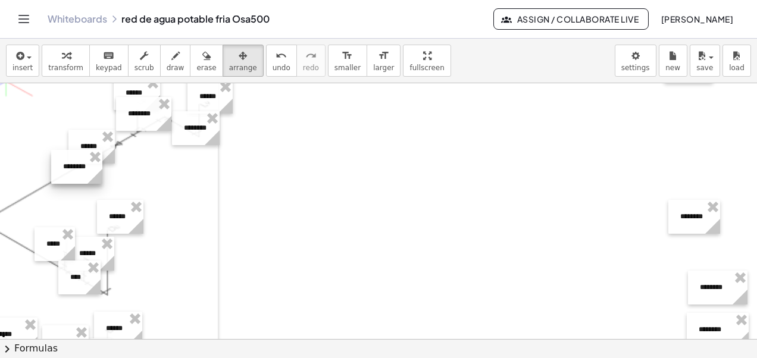
drag, startPoint x: 695, startPoint y: 188, endPoint x: 77, endPoint y: 174, distance: 618.6
click at [77, 174] on div at bounding box center [76, 167] width 51 height 34
click at [171, 61] on icon "button" at bounding box center [175, 56] width 8 height 14
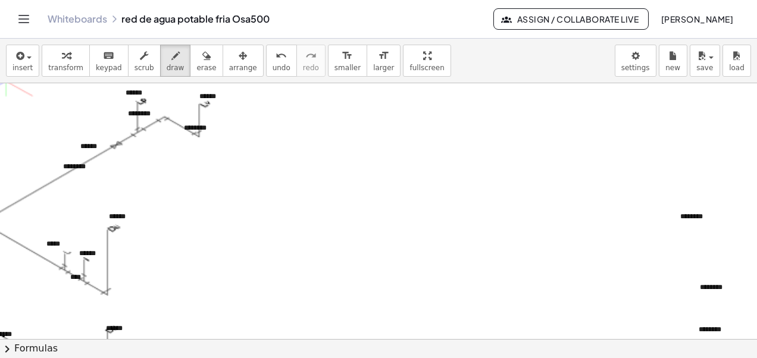
scroll to position [488, 182]
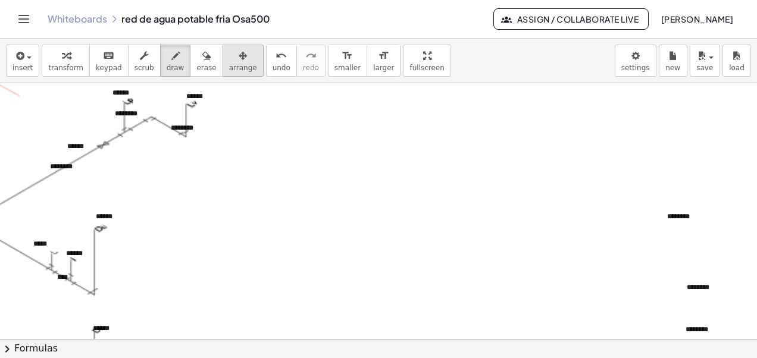
click at [239, 62] on icon "button" at bounding box center [243, 56] width 8 height 14
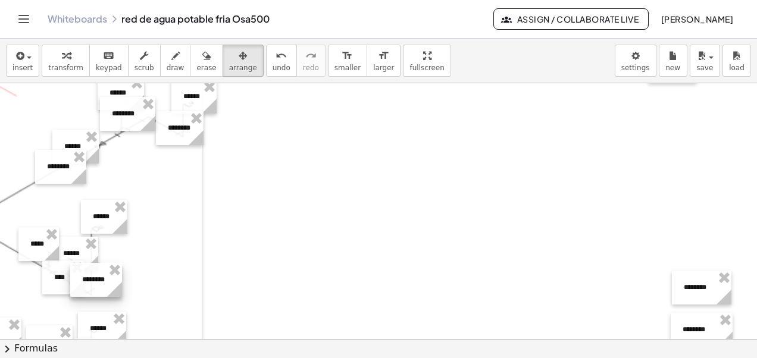
drag, startPoint x: 668, startPoint y: 221, endPoint x: 86, endPoint y: 284, distance: 585.5
click at [86, 284] on div at bounding box center [96, 280] width 52 height 34
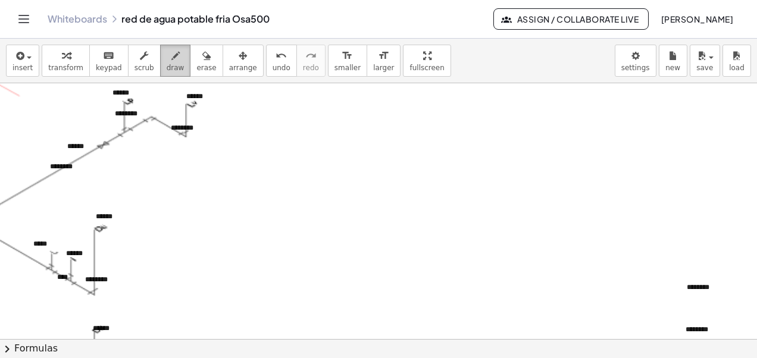
click at [167, 65] on span "draw" at bounding box center [176, 68] width 18 height 8
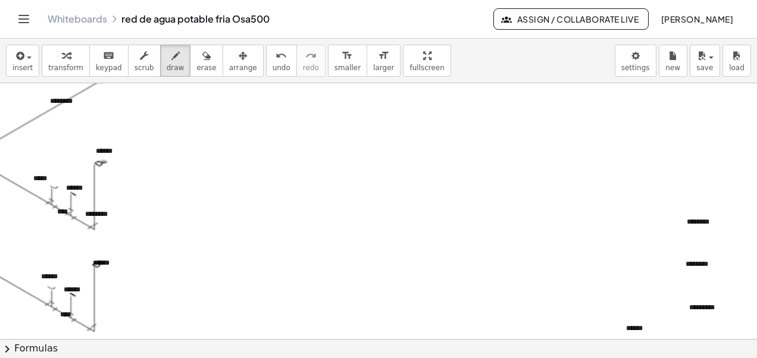
scroll to position [552, 182]
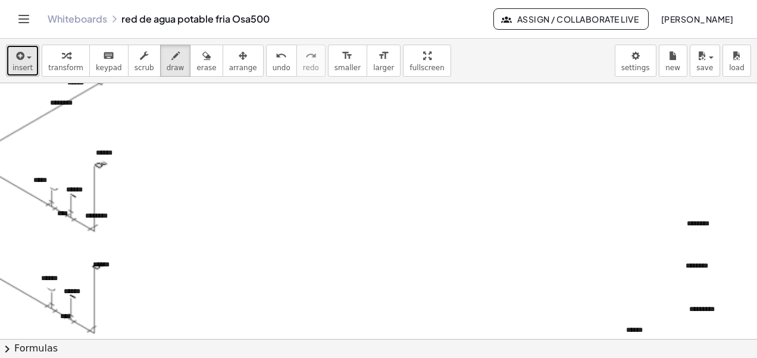
click at [26, 62] on div "button" at bounding box center [22, 55] width 20 height 14
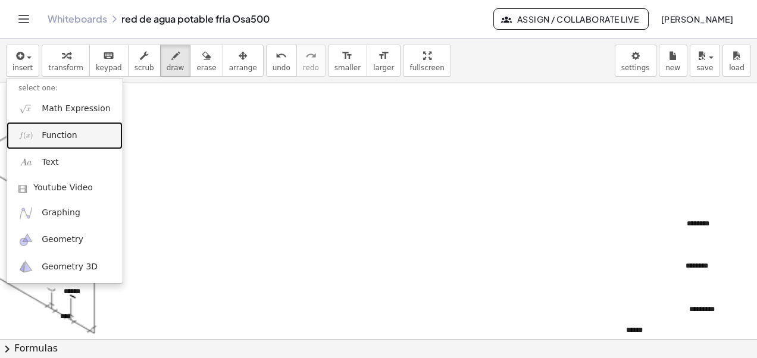
click at [65, 139] on span "Function" at bounding box center [60, 136] width 36 height 12
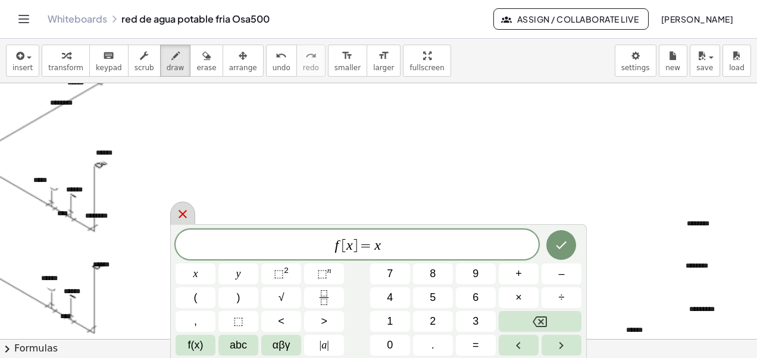
click at [182, 214] on icon at bounding box center [183, 214] width 8 height 8
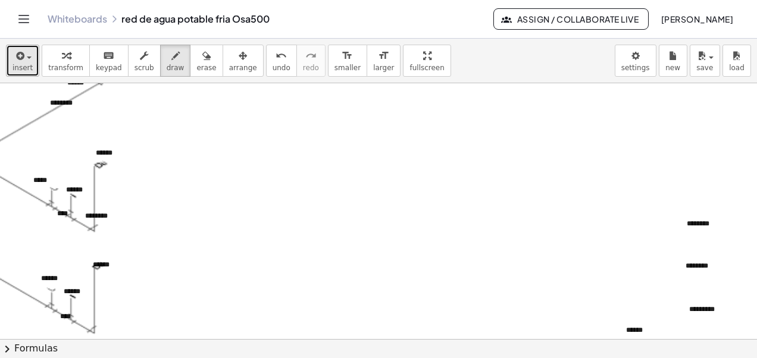
click at [24, 64] on span "insert" at bounding box center [22, 68] width 20 height 8
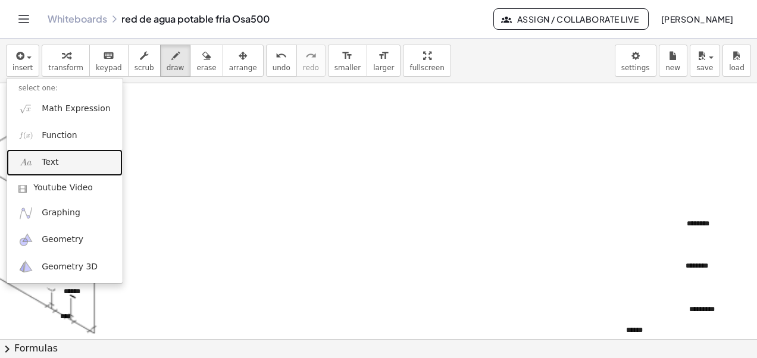
click at [46, 163] on span "Text" at bounding box center [50, 163] width 17 height 12
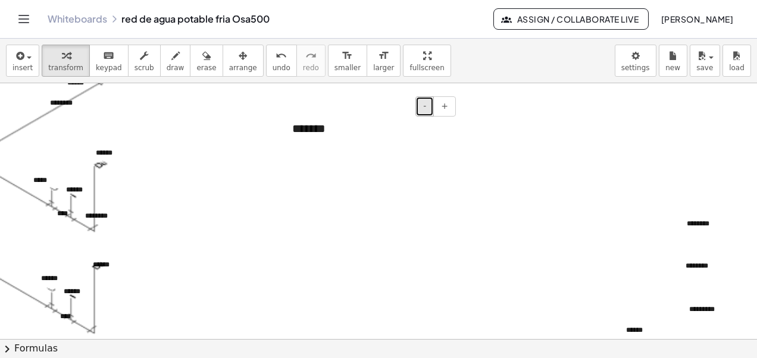
click at [423, 104] on span "-" at bounding box center [424, 106] width 3 height 10
click at [293, 128] on div "*******" at bounding box center [369, 125] width 179 height 34
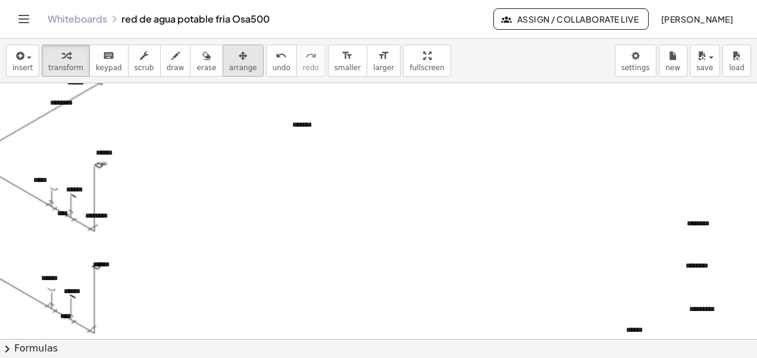
click at [229, 62] on div "button" at bounding box center [243, 55] width 28 height 14
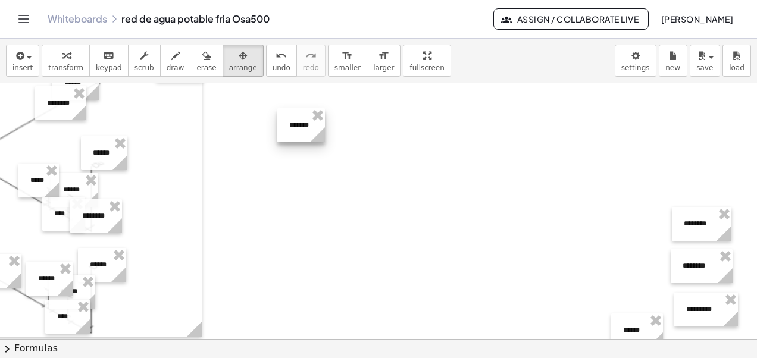
drag, startPoint x: 448, startPoint y: 137, endPoint x: 317, endPoint y: 135, distance: 131.0
click at [317, 135] on icon at bounding box center [317, 134] width 15 height 15
drag, startPoint x: 290, startPoint y: 126, endPoint x: 48, endPoint y: 226, distance: 262.1
click at [48, 226] on div at bounding box center [59, 225] width 48 height 34
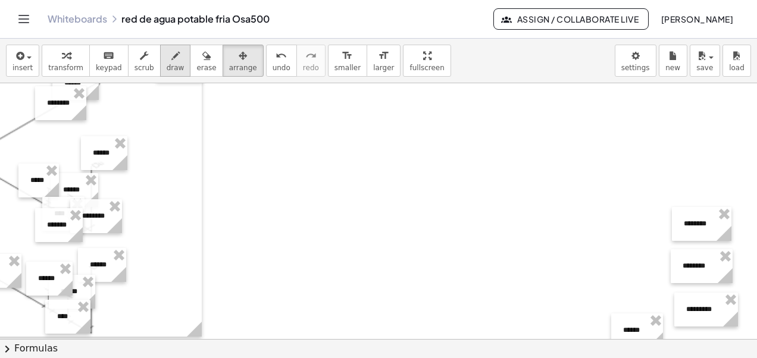
click at [171, 60] on icon "button" at bounding box center [175, 56] width 8 height 14
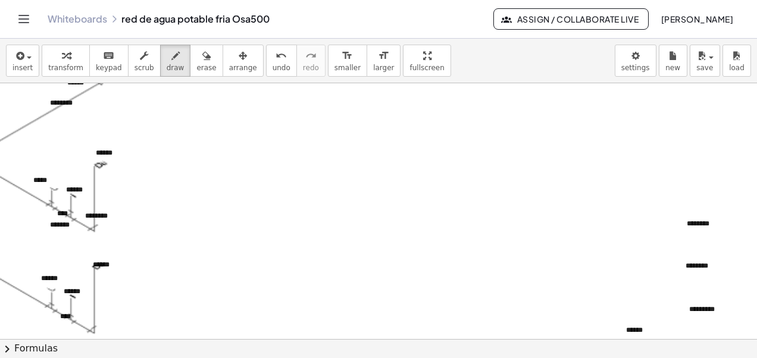
click at [665, 349] on button "chevron_right Formulas" at bounding box center [378, 348] width 757 height 19
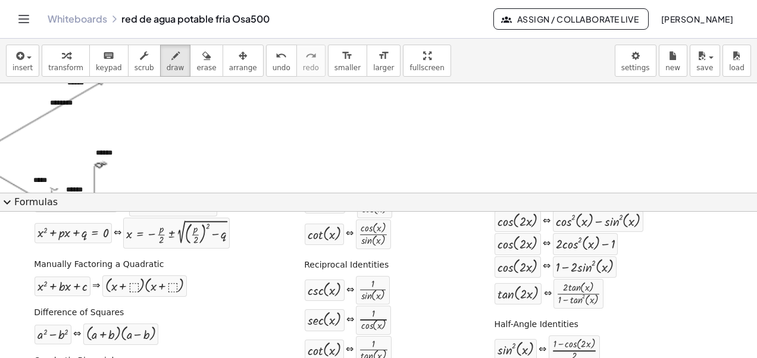
click at [7, 201] on span "expand_more" at bounding box center [7, 202] width 14 height 14
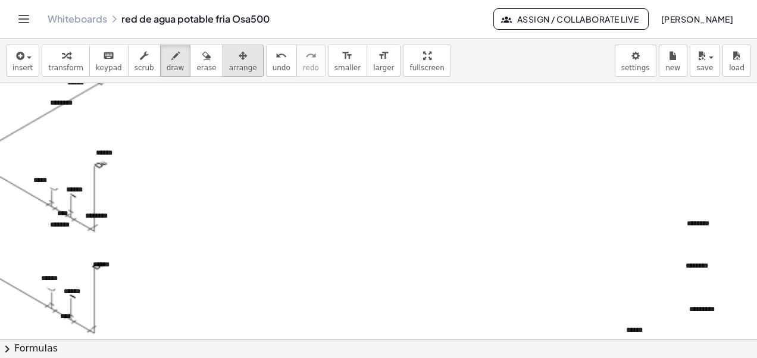
click at [229, 65] on span "arrange" at bounding box center [243, 68] width 28 height 8
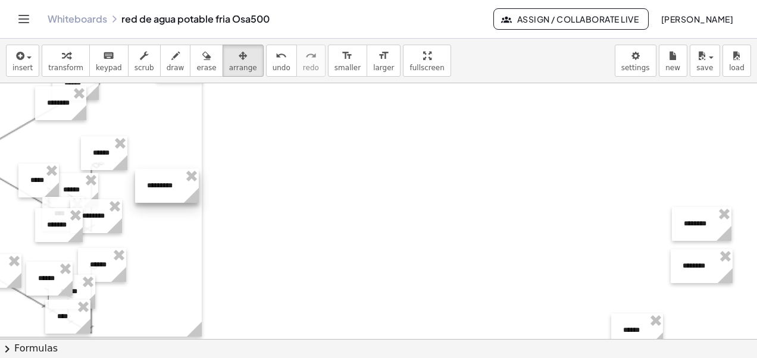
drag, startPoint x: 695, startPoint y: 310, endPoint x: 156, endPoint y: 186, distance: 553.3
click at [156, 186] on div at bounding box center [167, 186] width 64 height 34
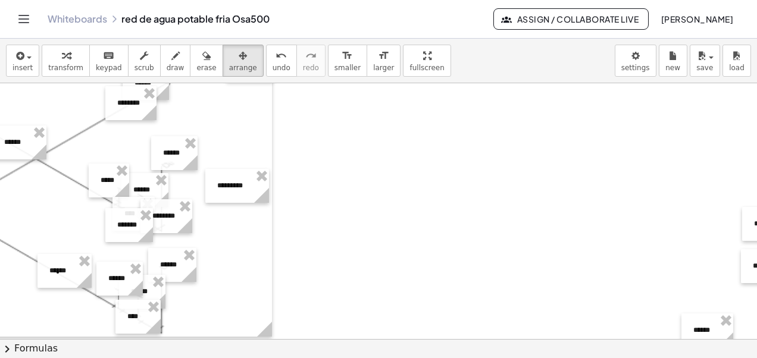
scroll to position [552, 71]
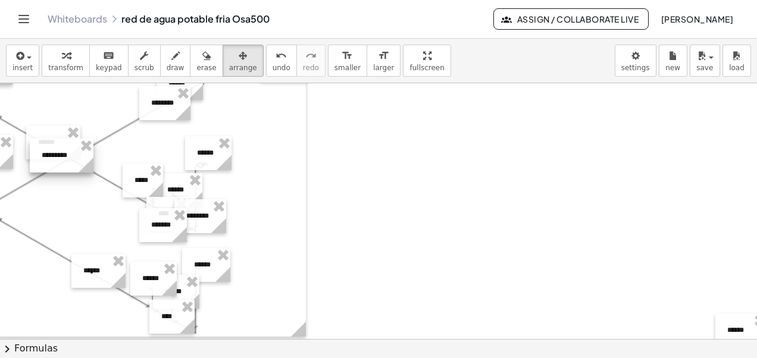
drag, startPoint x: 268, startPoint y: 189, endPoint x: 59, endPoint y: 158, distance: 211.9
click at [59, 158] on div at bounding box center [62, 156] width 64 height 34
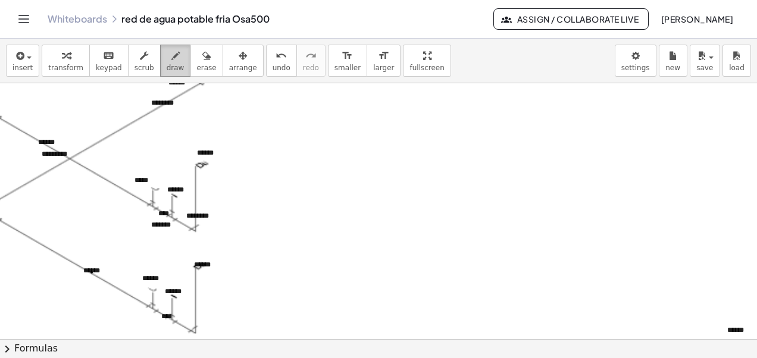
click at [171, 58] on icon "button" at bounding box center [175, 56] width 8 height 14
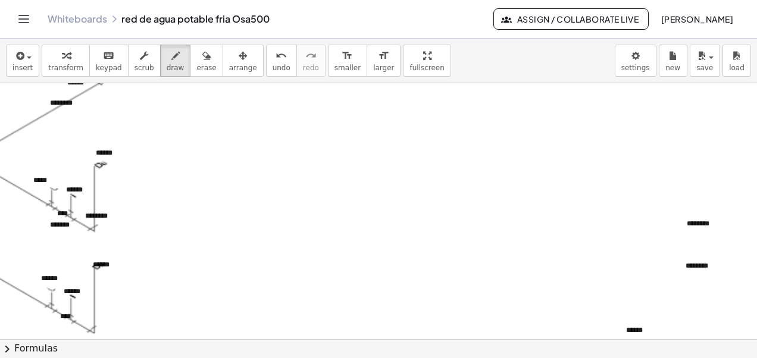
scroll to position [552, 182]
click at [229, 61] on div "button" at bounding box center [243, 55] width 28 height 14
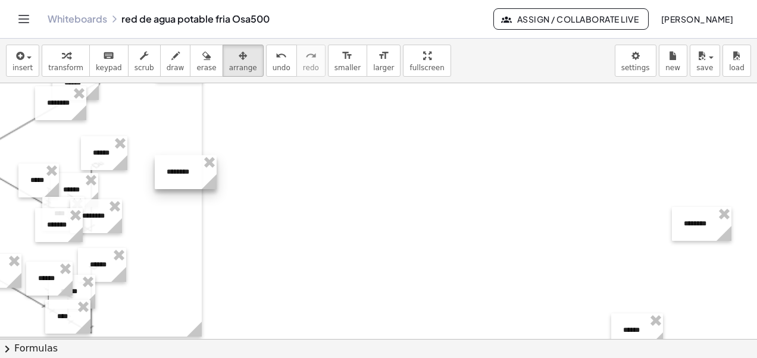
drag, startPoint x: 699, startPoint y: 270, endPoint x: 176, endPoint y: 176, distance: 532.2
click at [176, 176] on div at bounding box center [186, 172] width 62 height 34
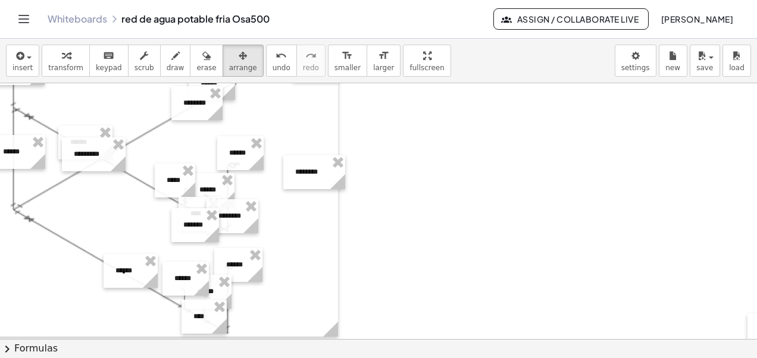
scroll to position [552, 0]
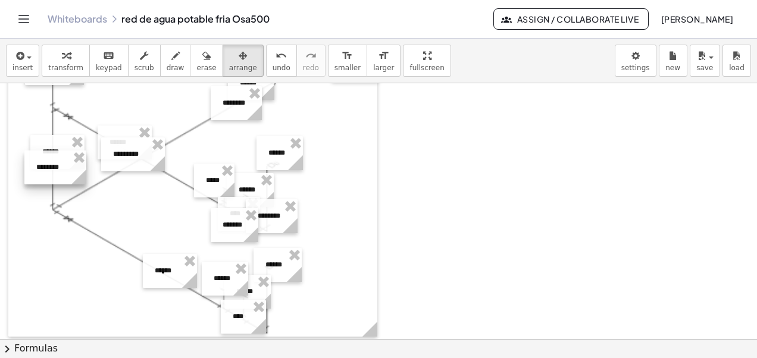
drag, startPoint x: 343, startPoint y: 174, endPoint x: 45, endPoint y: 169, distance: 298.3
click at [45, 169] on div at bounding box center [55, 168] width 62 height 34
click at [167, 70] on span "draw" at bounding box center [176, 68] width 18 height 8
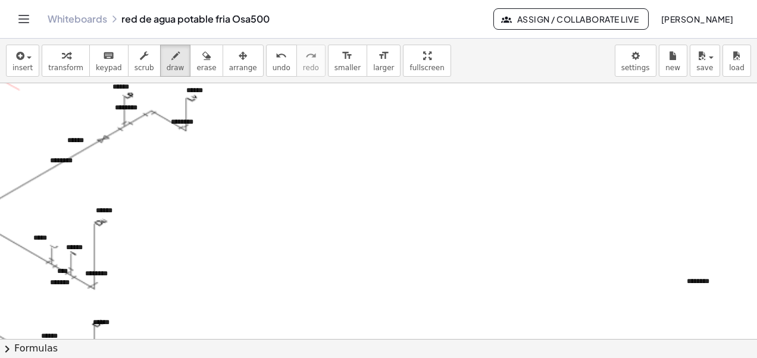
scroll to position [552, 182]
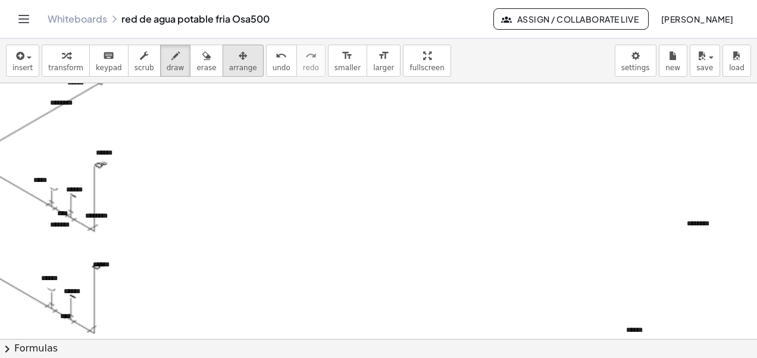
click at [239, 55] on icon "button" at bounding box center [243, 56] width 8 height 14
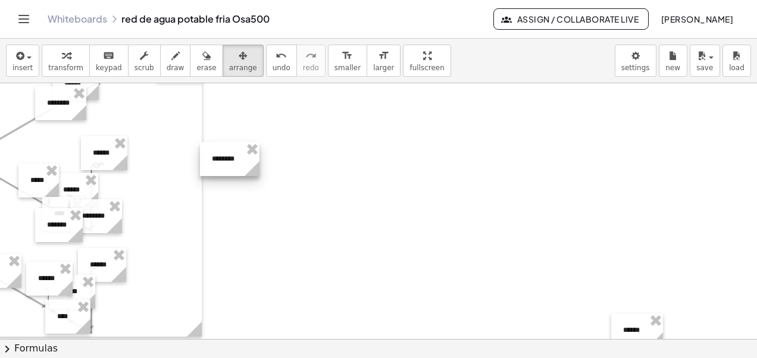
drag, startPoint x: 696, startPoint y: 230, endPoint x: 161, endPoint y: 150, distance: 541.1
click at [200, 150] on div at bounding box center [230, 159] width 60 height 34
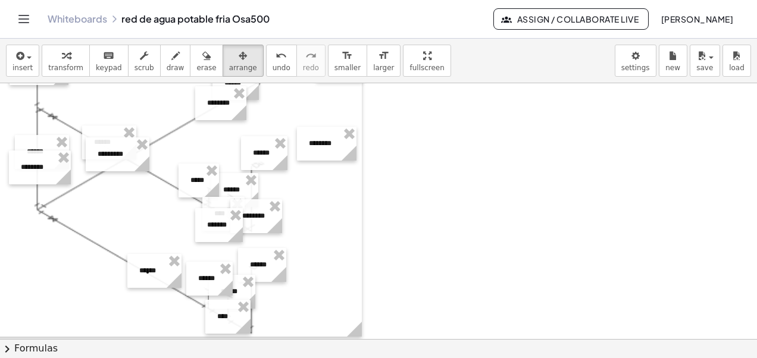
scroll to position [552, 0]
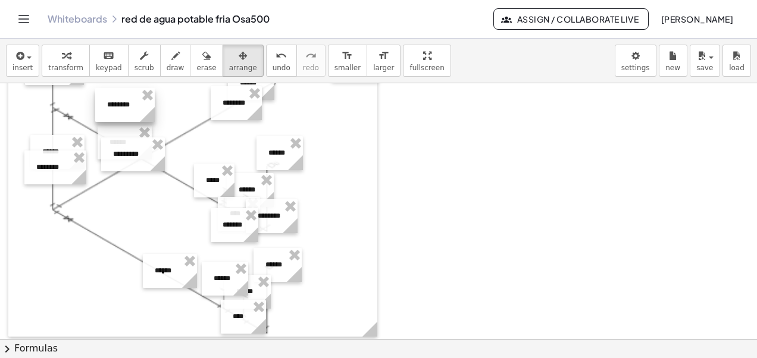
drag, startPoint x: 342, startPoint y: 147, endPoint x: 119, endPoint y: 108, distance: 226.6
click at [119, 108] on div at bounding box center [125, 105] width 60 height 34
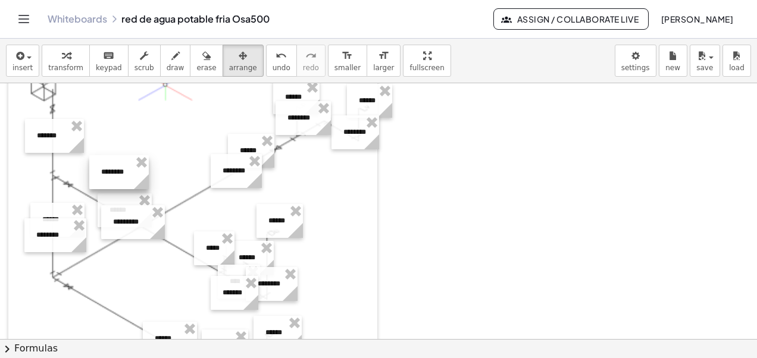
scroll to position [433, 0]
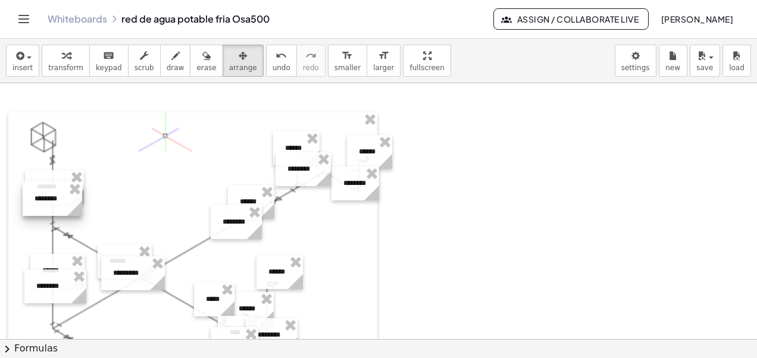
drag, startPoint x: 119, startPoint y: 227, endPoint x: 52, endPoint y: 202, distance: 71.0
click at [52, 202] on div at bounding box center [53, 199] width 60 height 34
click at [132, 195] on div at bounding box center [192, 283] width 369 height 343
click at [171, 60] on icon "button" at bounding box center [175, 56] width 8 height 14
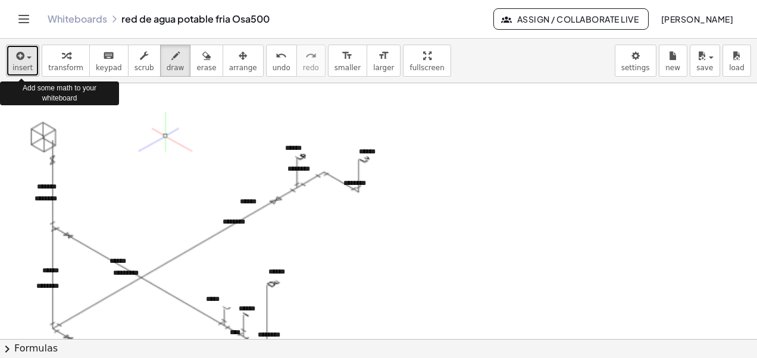
click at [29, 60] on div "button" at bounding box center [22, 55] width 20 height 14
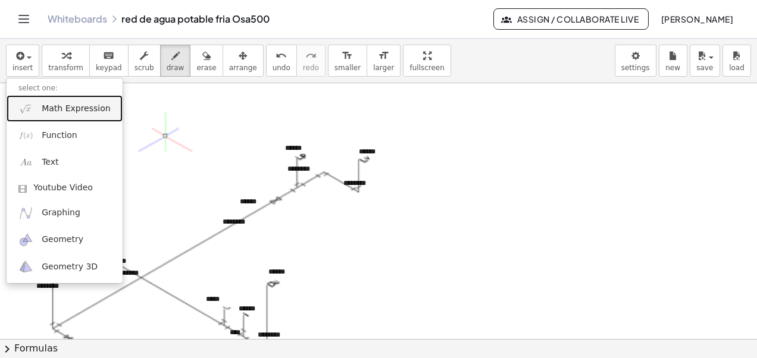
click at [73, 109] on span "Math Expression" at bounding box center [76, 109] width 68 height 12
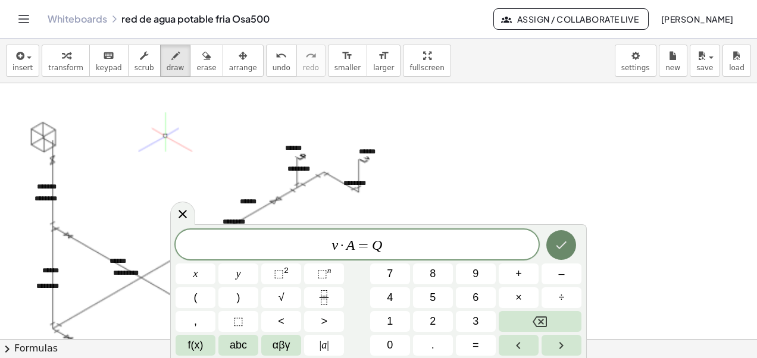
click at [556, 244] on icon "Done" at bounding box center [561, 245] width 14 height 14
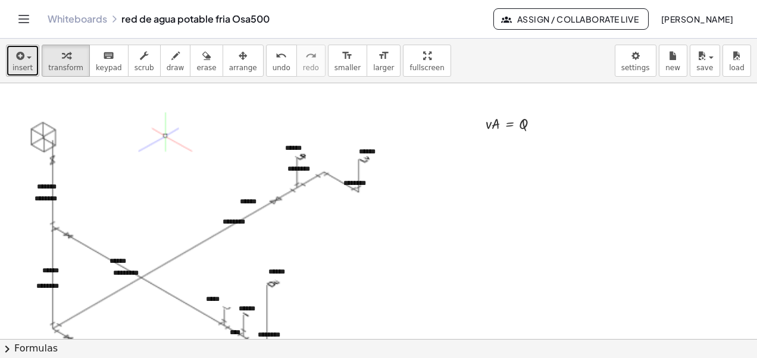
click at [26, 64] on span "insert" at bounding box center [22, 68] width 20 height 8
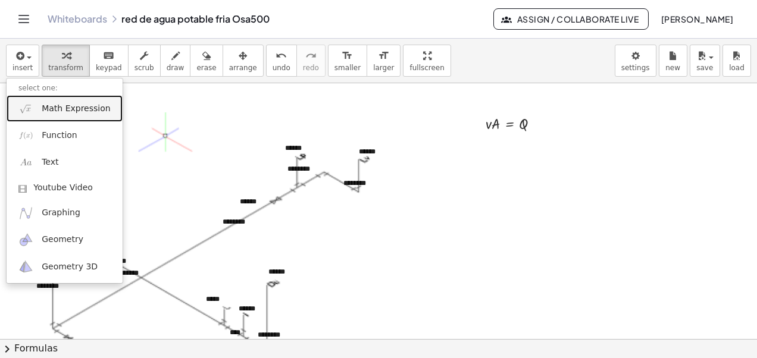
click at [72, 110] on span "Math Expression" at bounding box center [76, 109] width 68 height 12
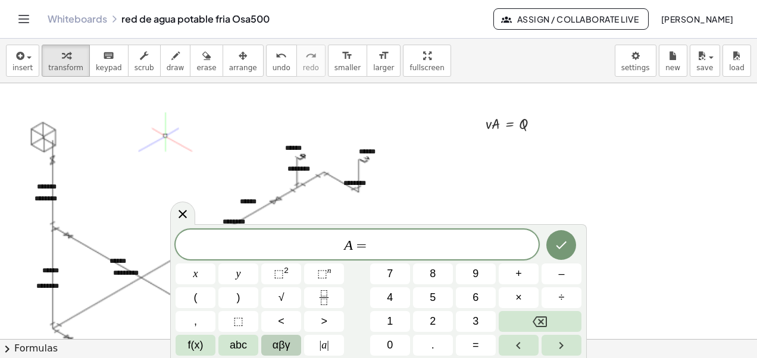
click at [276, 347] on span "αβγ" at bounding box center [282, 345] width 18 height 16
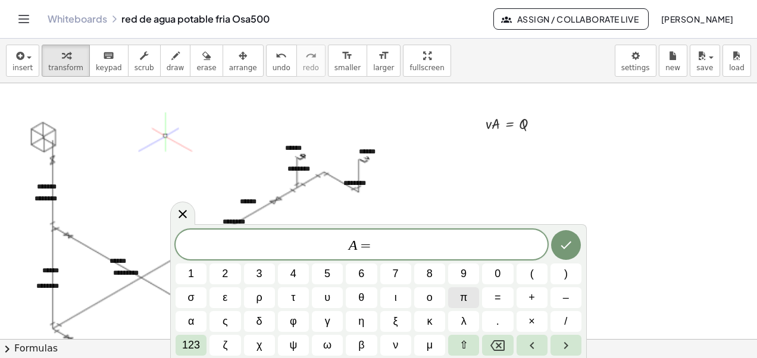
click at [461, 296] on span "π" at bounding box center [463, 298] width 7 height 16
click at [193, 345] on span "123" at bounding box center [191, 345] width 18 height 16
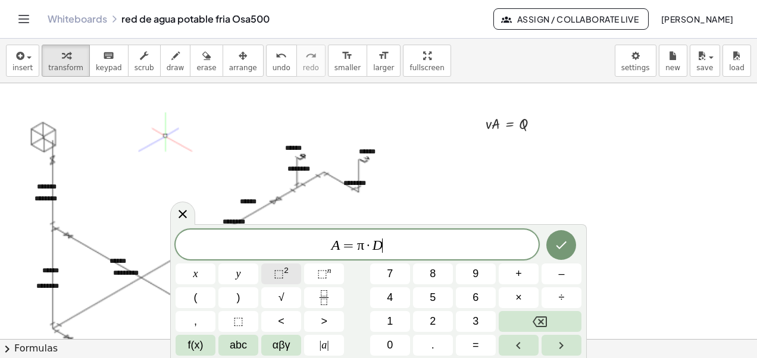
click at [286, 274] on sup "2" at bounding box center [286, 270] width 5 height 9
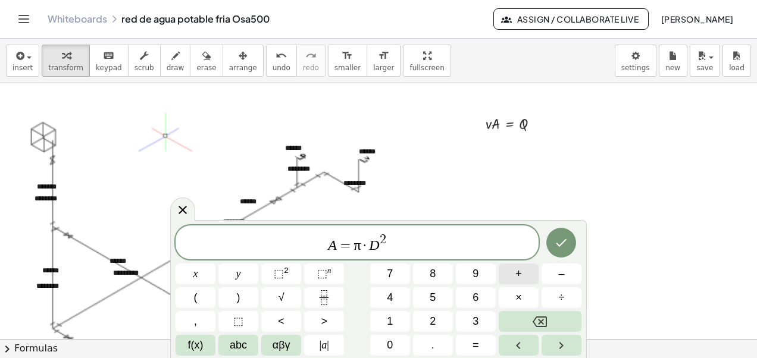
click at [522, 274] on button "+" at bounding box center [519, 274] width 40 height 21
click at [562, 302] on span "÷" at bounding box center [562, 298] width 6 height 16
click at [395, 248] on span "A = π · D 2 ÷ ​" at bounding box center [357, 243] width 363 height 21
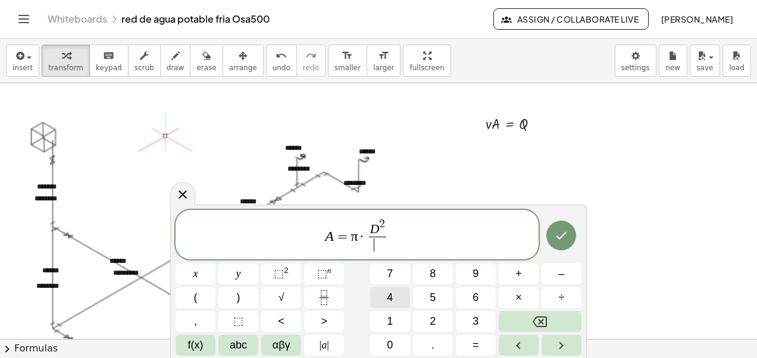
click at [382, 299] on button "4" at bounding box center [390, 297] width 40 height 21
click at [552, 237] on button "Done" at bounding box center [561, 236] width 30 height 30
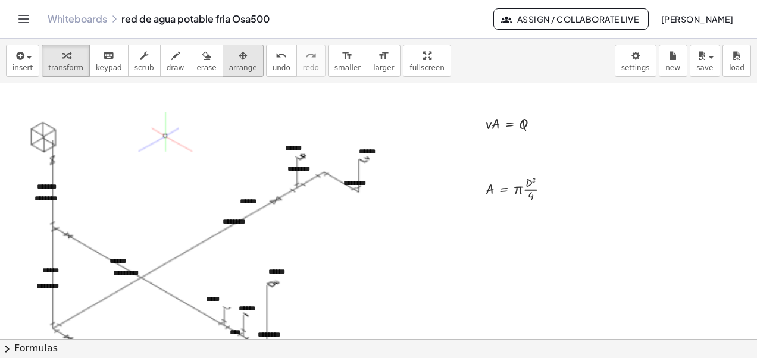
click at [239, 62] on icon "button" at bounding box center [243, 56] width 8 height 14
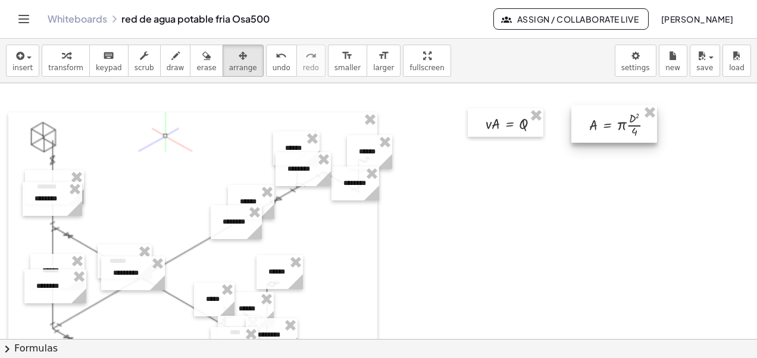
drag, startPoint x: 492, startPoint y: 194, endPoint x: 596, endPoint y: 130, distance: 121.9
click at [596, 130] on div at bounding box center [614, 123] width 86 height 37
click at [170, 65] on button "draw" at bounding box center [175, 61] width 31 height 32
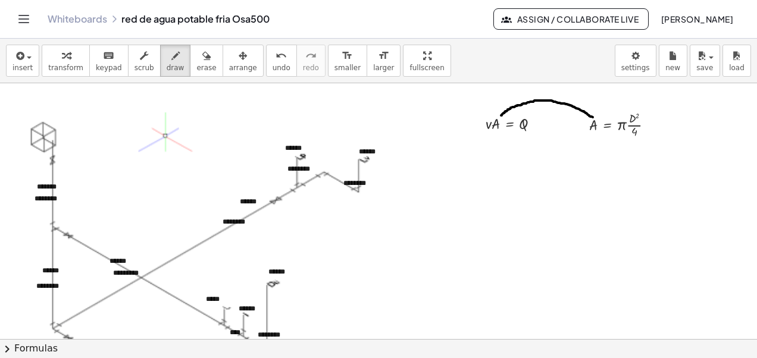
drag, startPoint x: 593, startPoint y: 117, endPoint x: 501, endPoint y: 115, distance: 91.7
drag, startPoint x: 499, startPoint y: 107, endPoint x: 515, endPoint y: 113, distance: 17.9
click at [58, 62] on button "transform" at bounding box center [66, 61] width 48 height 32
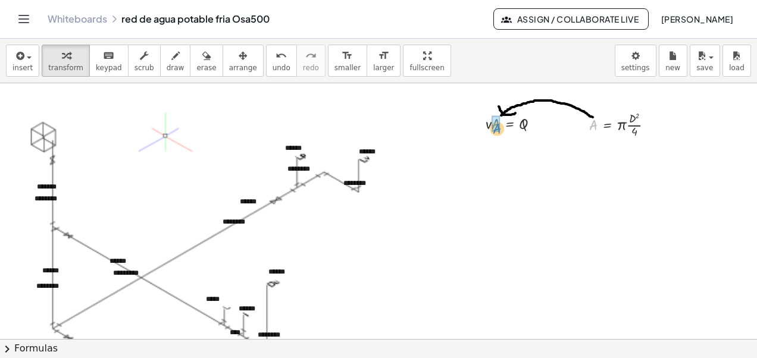
drag, startPoint x: 592, startPoint y: 127, endPoint x: 495, endPoint y: 131, distance: 96.5
drag, startPoint x: 493, startPoint y: 159, endPoint x: 523, endPoint y: 153, distance: 30.9
click at [523, 153] on div at bounding box center [509, 150] width 92 height 32
drag, startPoint x: 470, startPoint y: 183, endPoint x: 530, endPoint y: 195, distance: 60.7
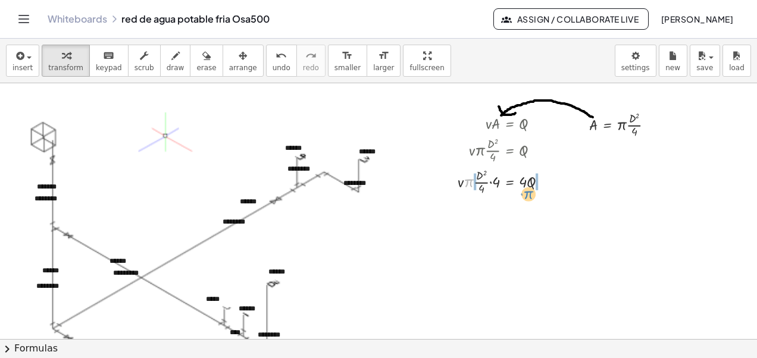
click at [530, 195] on div at bounding box center [507, 181] width 111 height 32
drag, startPoint x: 479, startPoint y: 174, endPoint x: 552, endPoint y: 190, distance: 75.0
click at [552, 190] on div at bounding box center [505, 181] width 139 height 32
drag, startPoint x: 496, startPoint y: 182, endPoint x: 466, endPoint y: 192, distance: 31.4
click at [466, 192] on div at bounding box center [505, 181] width 176 height 32
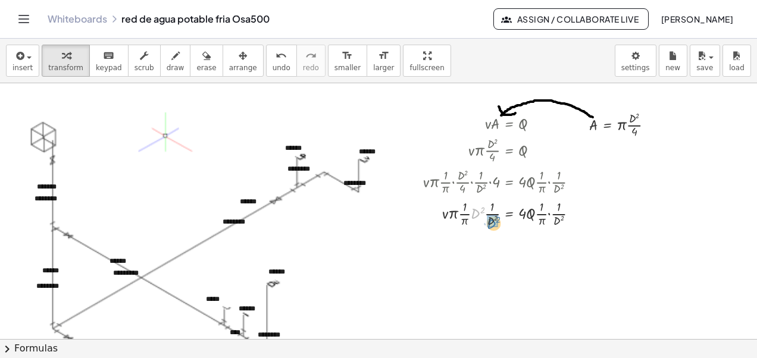
drag, startPoint x: 479, startPoint y: 211, endPoint x: 495, endPoint y: 221, distance: 19.8
drag, startPoint x: 483, startPoint y: 246, endPoint x: 495, endPoint y: 254, distance: 14.4
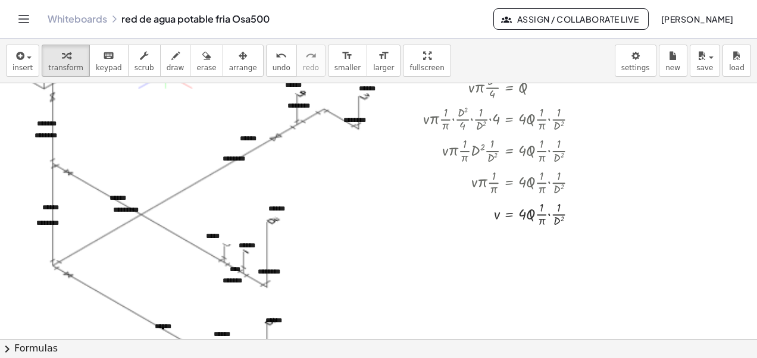
scroll to position [504, 0]
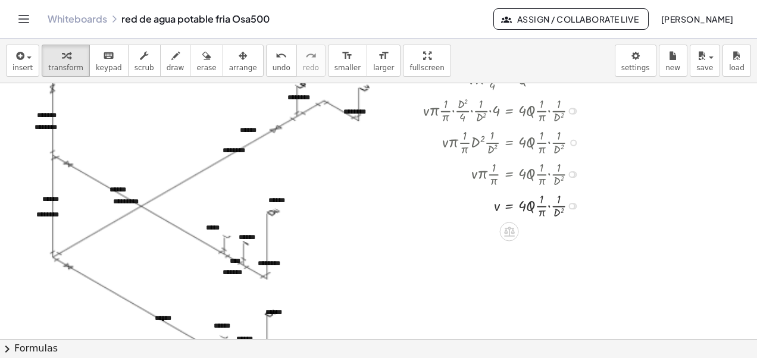
click at [549, 205] on div at bounding box center [505, 205] width 176 height 32
click at [23, 66] on span "insert" at bounding box center [22, 68] width 20 height 8
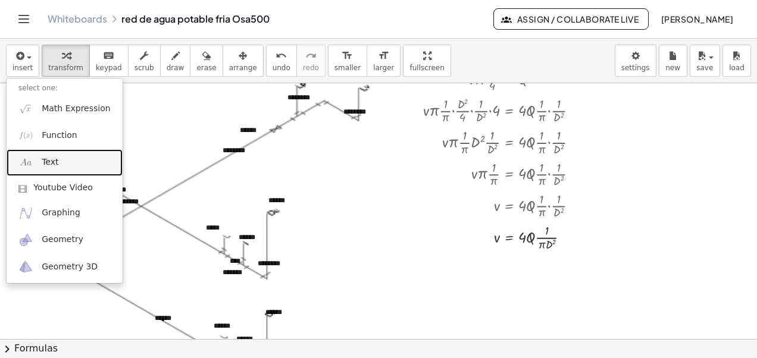
click at [54, 157] on link "Text" at bounding box center [65, 162] width 116 height 27
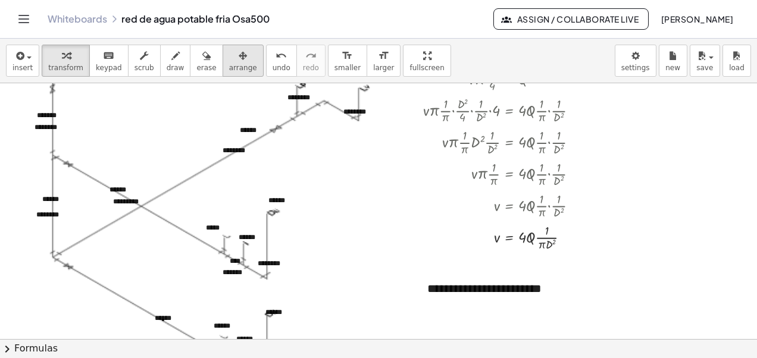
click at [239, 62] on icon "button" at bounding box center [243, 56] width 8 height 14
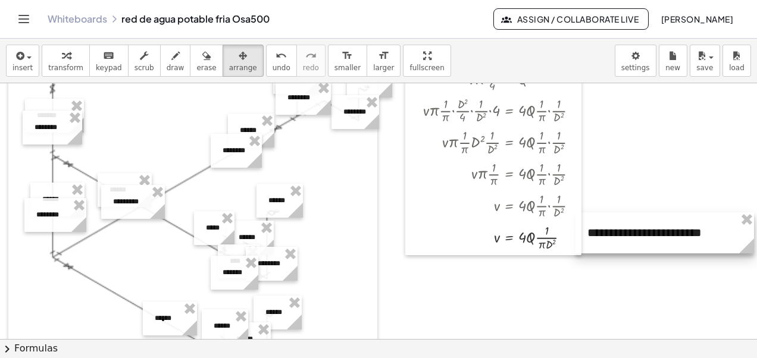
drag, startPoint x: 486, startPoint y: 291, endPoint x: 646, endPoint y: 236, distance: 169.2
click at [646, 236] on div at bounding box center [665, 232] width 179 height 41
click at [614, 295] on div at bounding box center [465, 327] width 930 height 1496
click at [560, 284] on div at bounding box center [465, 327] width 930 height 1496
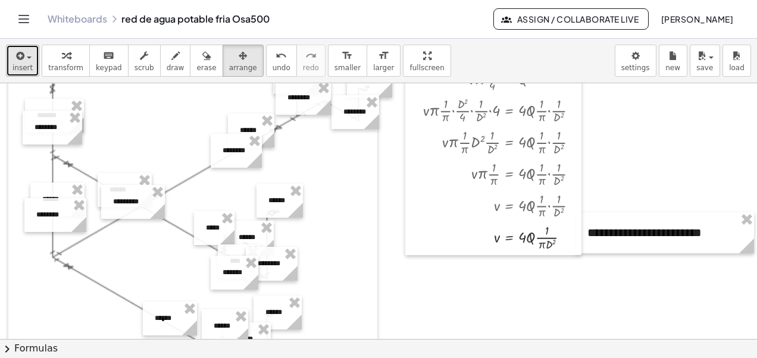
click at [25, 64] on span "insert" at bounding box center [22, 68] width 20 height 8
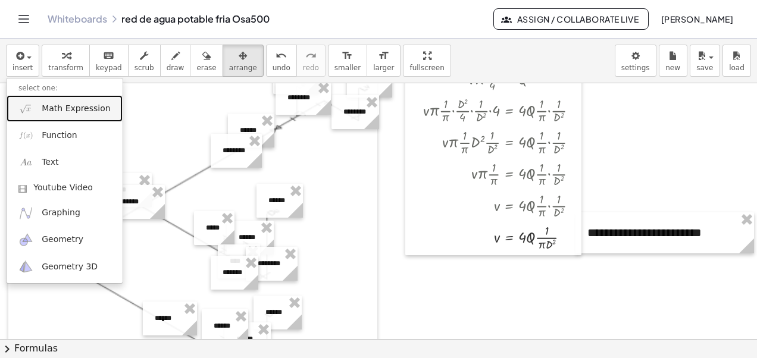
click at [71, 109] on span "Math Expression" at bounding box center [76, 109] width 68 height 12
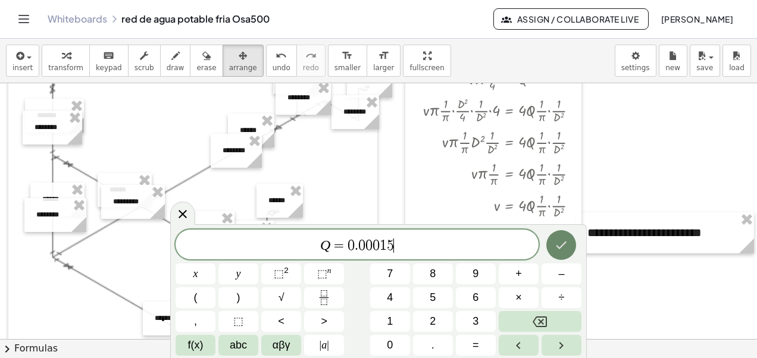
click at [557, 243] on icon "Done" at bounding box center [561, 245] width 14 height 14
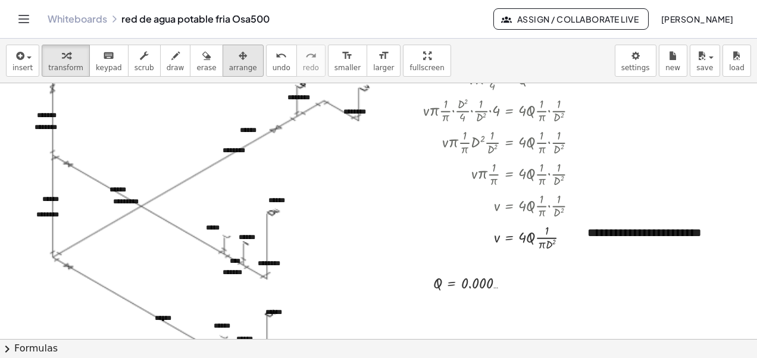
click at [229, 60] on div "button" at bounding box center [243, 55] width 28 height 14
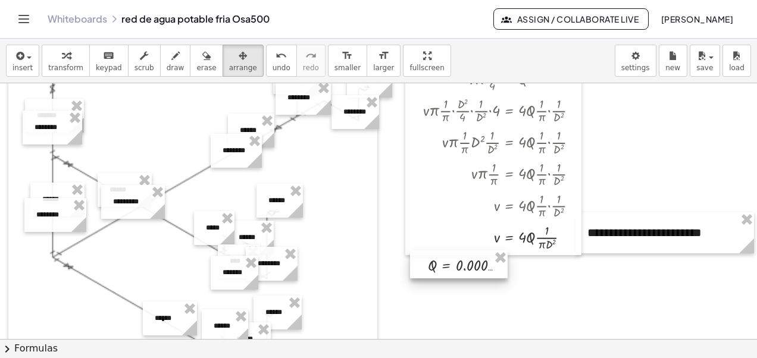
drag, startPoint x: 474, startPoint y: 286, endPoint x: 469, endPoint y: 268, distance: 18.6
click at [469, 268] on div at bounding box center [459, 265] width 98 height 28
click at [547, 283] on div at bounding box center [465, 327] width 930 height 1496
click at [21, 60] on icon "button" at bounding box center [19, 56] width 11 height 14
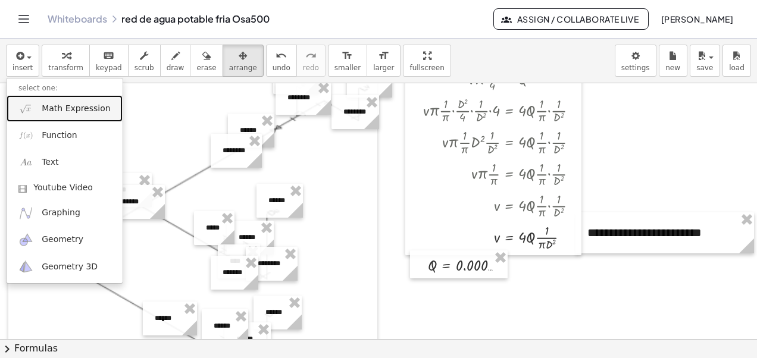
click at [64, 109] on span "Math Expression" at bounding box center [76, 109] width 68 height 12
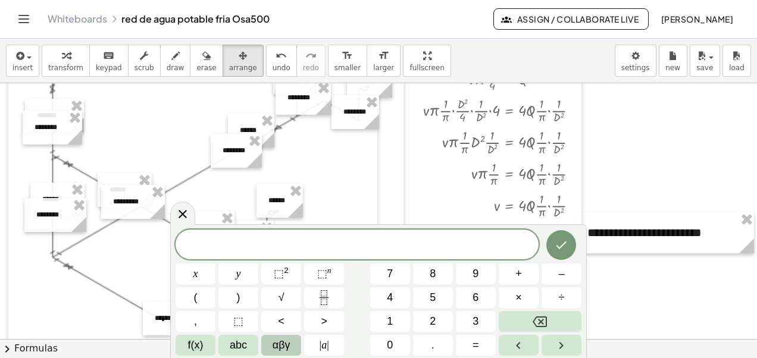
click at [276, 348] on span "αβγ" at bounding box center [282, 345] width 18 height 16
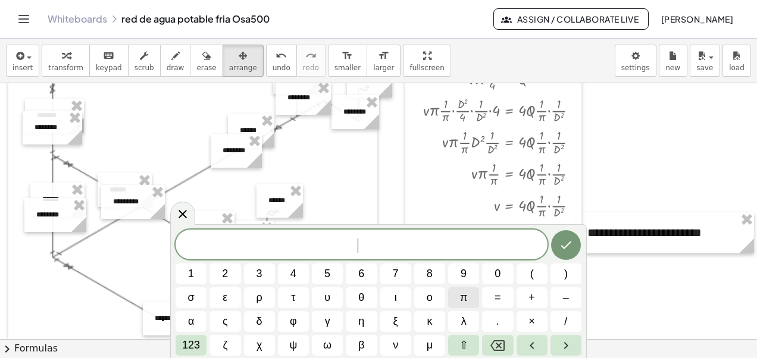
click at [465, 300] on span "π" at bounding box center [463, 298] width 7 height 16
click at [559, 242] on icon "Done" at bounding box center [566, 245] width 14 height 14
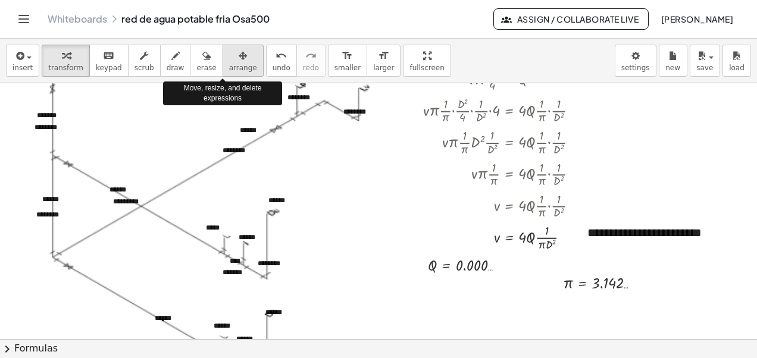
click at [223, 62] on button "arrange" at bounding box center [243, 61] width 41 height 32
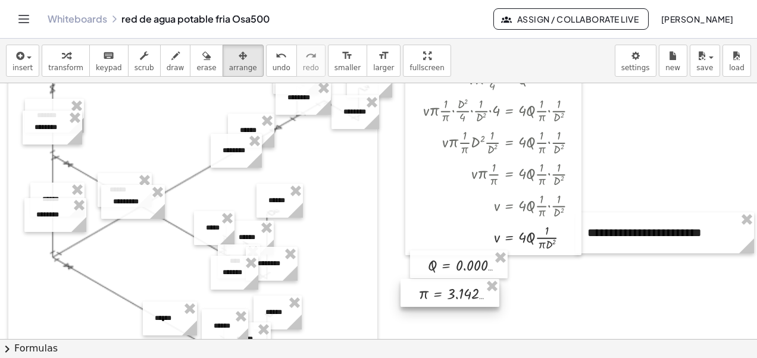
drag, startPoint x: 590, startPoint y: 280, endPoint x: 445, endPoint y: 290, distance: 145.0
click at [445, 290] on div at bounding box center [450, 293] width 99 height 28
click at [563, 292] on div at bounding box center [465, 327] width 930 height 1496
click at [29, 57] on span "button" at bounding box center [29, 58] width 5 height 2
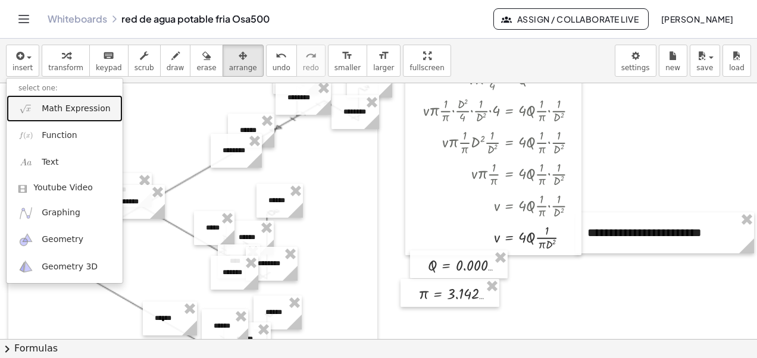
click at [63, 105] on span "Math Expression" at bounding box center [76, 109] width 68 height 12
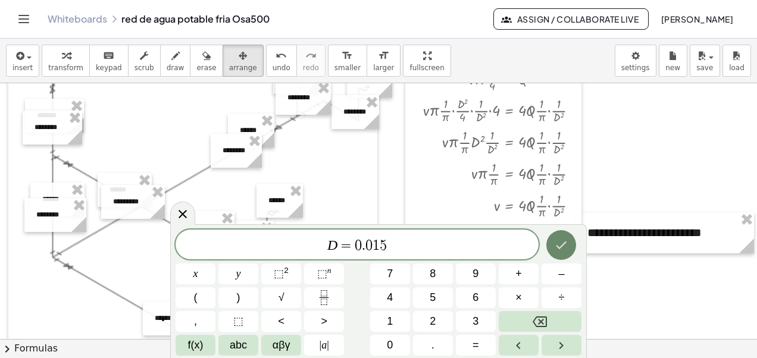
click at [565, 245] on icon "Done" at bounding box center [561, 245] width 14 height 14
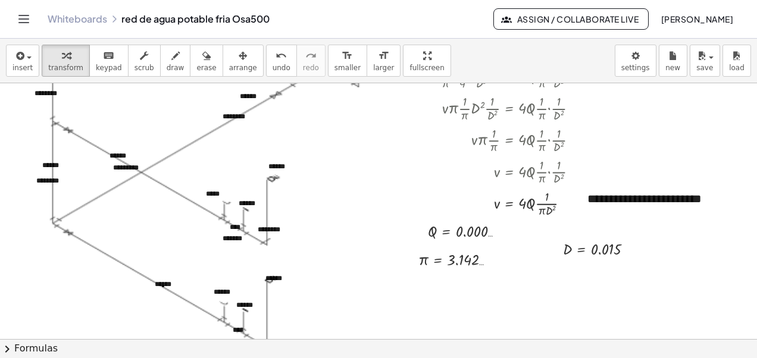
scroll to position [552, 0]
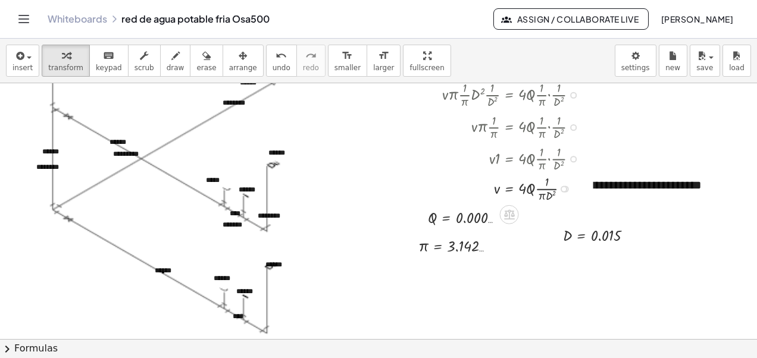
drag, startPoint x: 565, startPoint y: 192, endPoint x: 569, endPoint y: 197, distance: 6.8
click at [510, 189] on div "v = Q · 4 · · · π · 1 · D 2" at bounding box center [510, 189] width 0 height 0
drag, startPoint x: 574, startPoint y: 189, endPoint x: 535, endPoint y: 261, distance: 82.0
click at [535, 261] on div "**********" at bounding box center [465, 280] width 930 height 1496
click at [471, 265] on div at bounding box center [483, 262] width 97 height 32
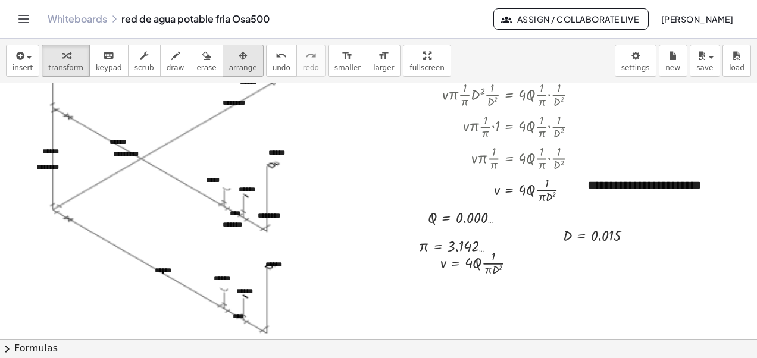
click at [229, 61] on div "button" at bounding box center [243, 55] width 28 height 14
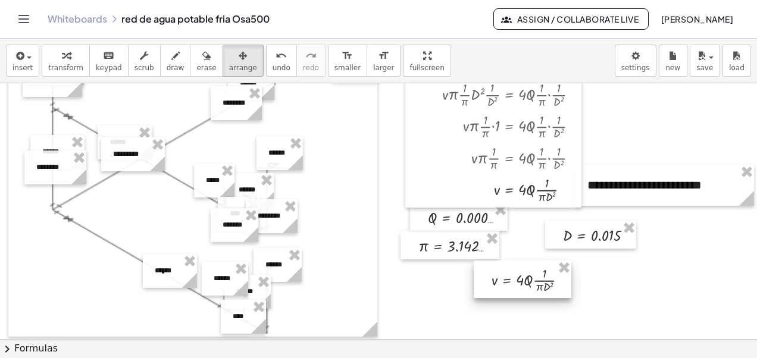
drag, startPoint x: 470, startPoint y: 269, endPoint x: 521, endPoint y: 286, distance: 54.0
click at [521, 286] on div at bounding box center [523, 279] width 98 height 37
click at [645, 289] on div at bounding box center [465, 280] width 930 height 1496
click at [69, 64] on span "transform" at bounding box center [65, 68] width 35 height 8
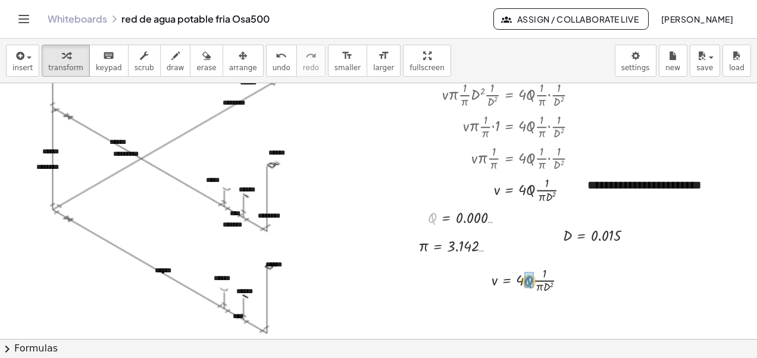
drag, startPoint x: 431, startPoint y: 220, endPoint x: 527, endPoint y: 284, distance: 115.6
drag, startPoint x: 568, startPoint y: 237, endPoint x: 584, endPoint y: 323, distance: 87.2
drag, startPoint x: 423, startPoint y: 246, endPoint x: 573, endPoint y: 323, distance: 169.3
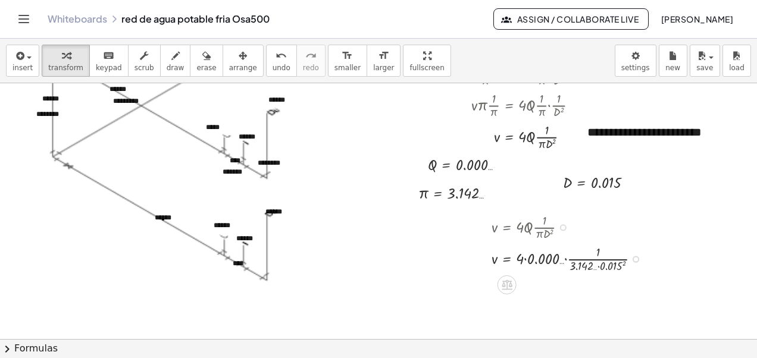
scroll to position [611, 0]
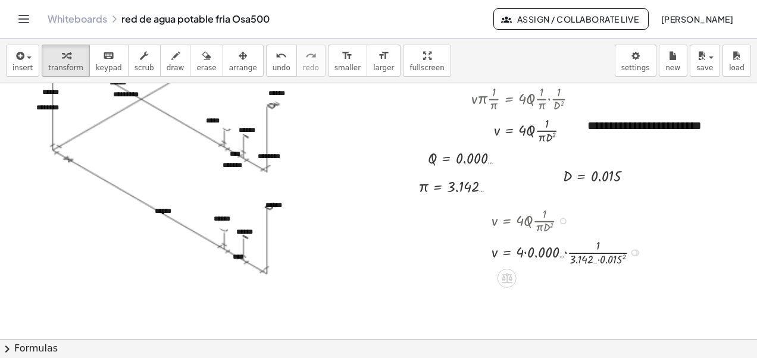
click at [618, 258] on div at bounding box center [571, 252] width 170 height 32
click at [597, 291] on div at bounding box center [571, 284] width 171 height 32
click at [598, 292] on div at bounding box center [571, 284] width 171 height 32
click at [599, 290] on div at bounding box center [571, 284] width 171 height 32
click at [583, 285] on div at bounding box center [571, 284] width 170 height 32
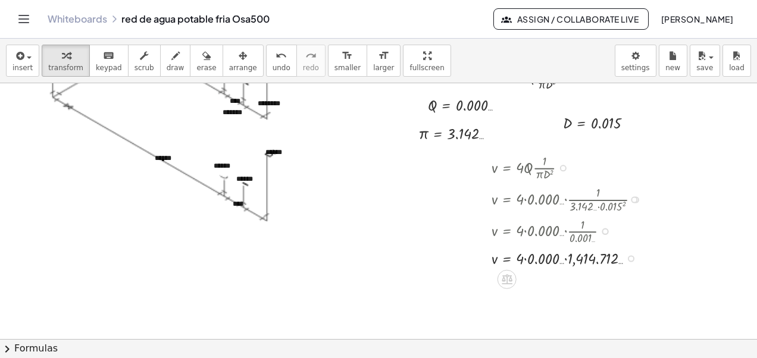
scroll to position [671, 0]
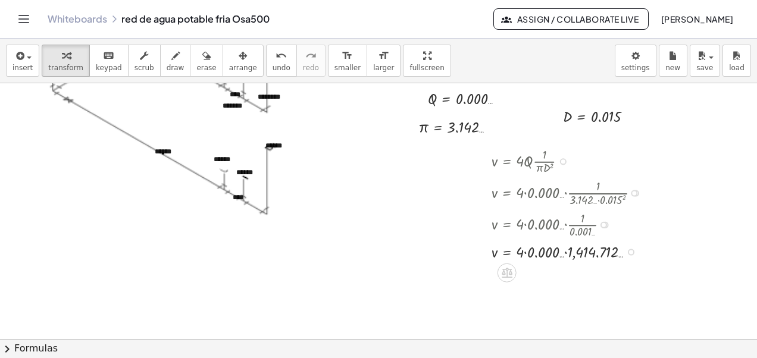
click at [565, 252] on div at bounding box center [571, 251] width 170 height 23
click at [525, 275] on div at bounding box center [571, 273] width 170 height 23
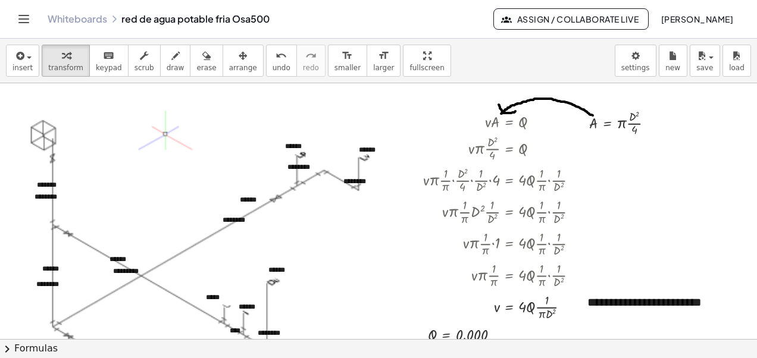
scroll to position [433, 0]
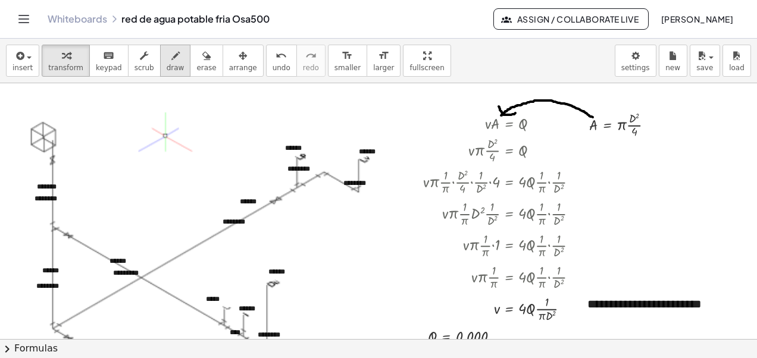
click at [171, 55] on icon "button" at bounding box center [175, 56] width 8 height 14
drag, startPoint x: 359, startPoint y: 161, endPoint x: 298, endPoint y: 187, distance: 66.9
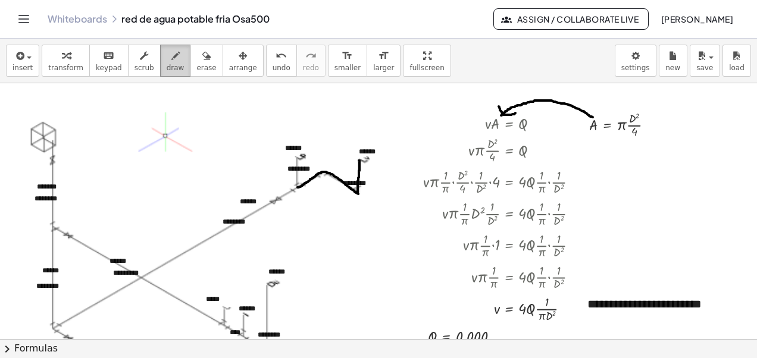
click at [167, 64] on span "draw" at bounding box center [176, 68] width 18 height 8
drag, startPoint x: 296, startPoint y: 155, endPoint x: 297, endPoint y: 186, distance: 31.0
click at [167, 66] on span "draw" at bounding box center [176, 68] width 18 height 8
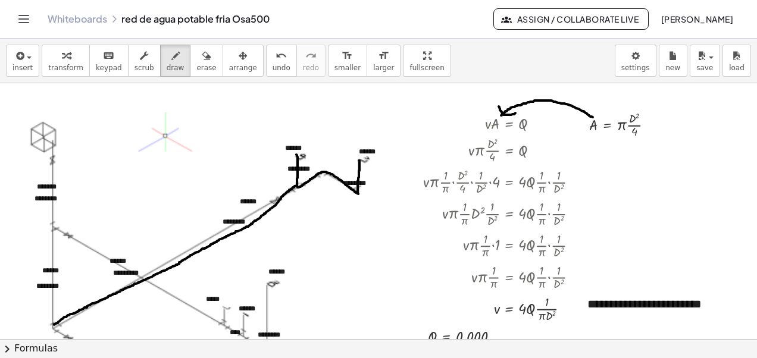
drag, startPoint x: 297, startPoint y: 186, endPoint x: 54, endPoint y: 325, distance: 279.7
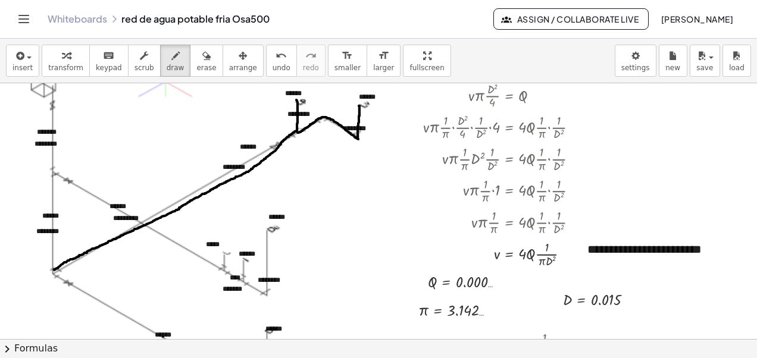
scroll to position [492, 0]
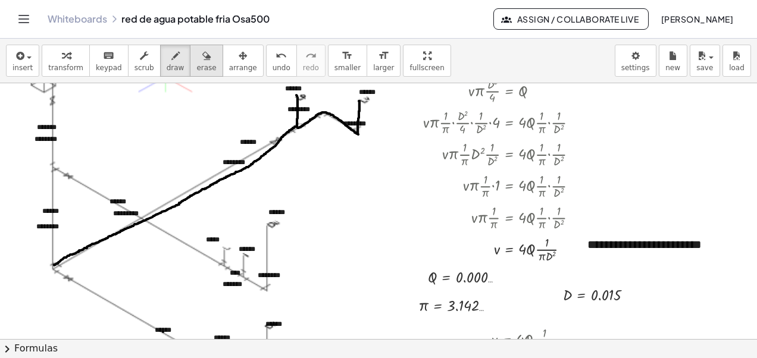
click at [196, 59] on div "button" at bounding box center [206, 55] width 20 height 14
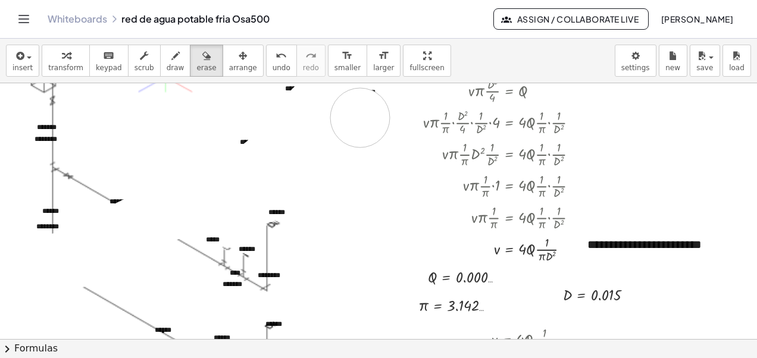
drag, startPoint x: 63, startPoint y: 262, endPoint x: 355, endPoint y: 121, distance: 324.8
click at [361, 118] on div at bounding box center [465, 339] width 930 height 1496
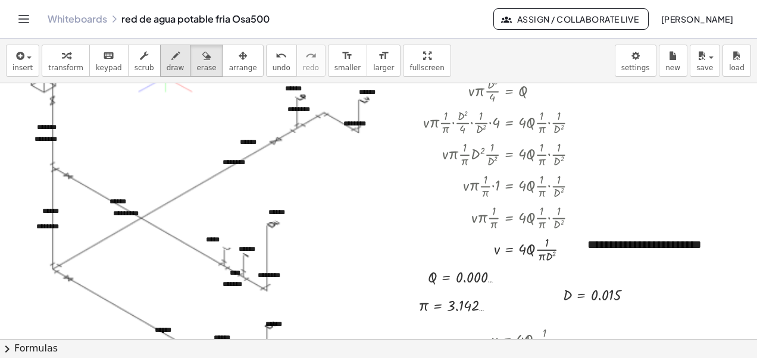
click at [171, 62] on icon "button" at bounding box center [175, 56] width 8 height 14
drag, startPoint x: 52, startPoint y: 88, endPoint x: 54, endPoint y: 166, distance: 78.0
click at [54, 166] on div at bounding box center [465, 339] width 930 height 1496
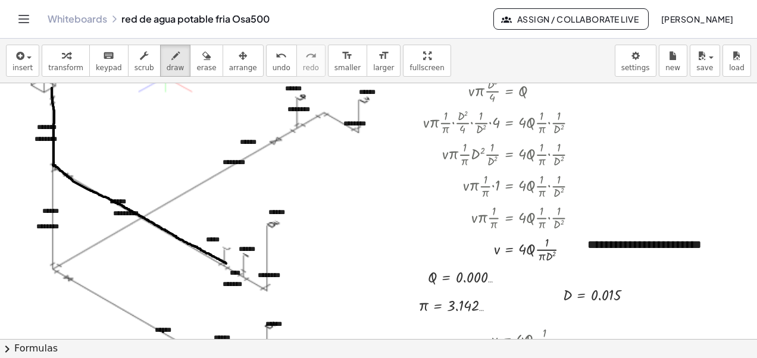
drag, startPoint x: 53, startPoint y: 165, endPoint x: 226, endPoint y: 264, distance: 199.1
click at [226, 264] on div at bounding box center [465, 339] width 930 height 1496
drag, startPoint x: 224, startPoint y: 248, endPoint x: 226, endPoint y: 261, distance: 13.9
click at [226, 261] on div at bounding box center [465, 339] width 930 height 1496
drag, startPoint x: 226, startPoint y: 264, endPoint x: 242, endPoint y: 274, distance: 19.3
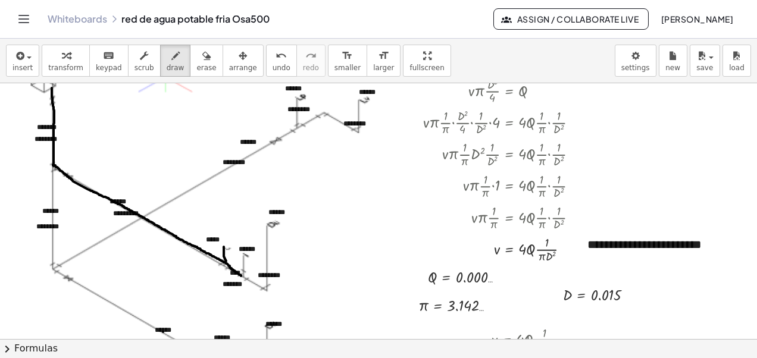
click at [242, 277] on div at bounding box center [465, 339] width 930 height 1496
drag, startPoint x: 244, startPoint y: 255, endPoint x: 245, endPoint y: 276, distance: 20.8
click at [245, 276] on div at bounding box center [465, 339] width 930 height 1496
drag, startPoint x: 243, startPoint y: 277, endPoint x: 265, endPoint y: 289, distance: 25.3
click at [265, 289] on div at bounding box center [465, 339] width 930 height 1496
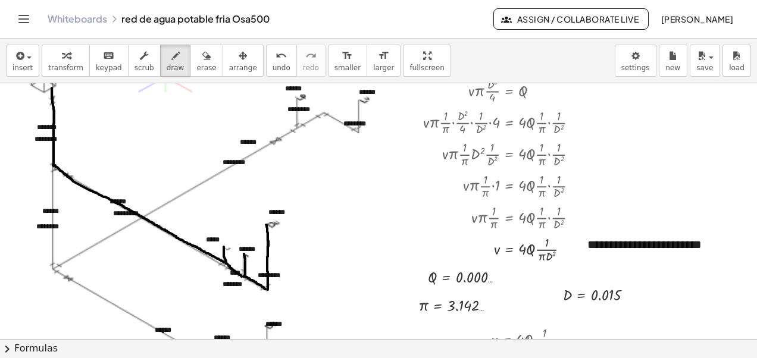
drag, startPoint x: 266, startPoint y: 225, endPoint x: 268, endPoint y: 290, distance: 64.9
click at [268, 290] on div at bounding box center [465, 339] width 930 height 1496
